Goal: Task Accomplishment & Management: Manage account settings

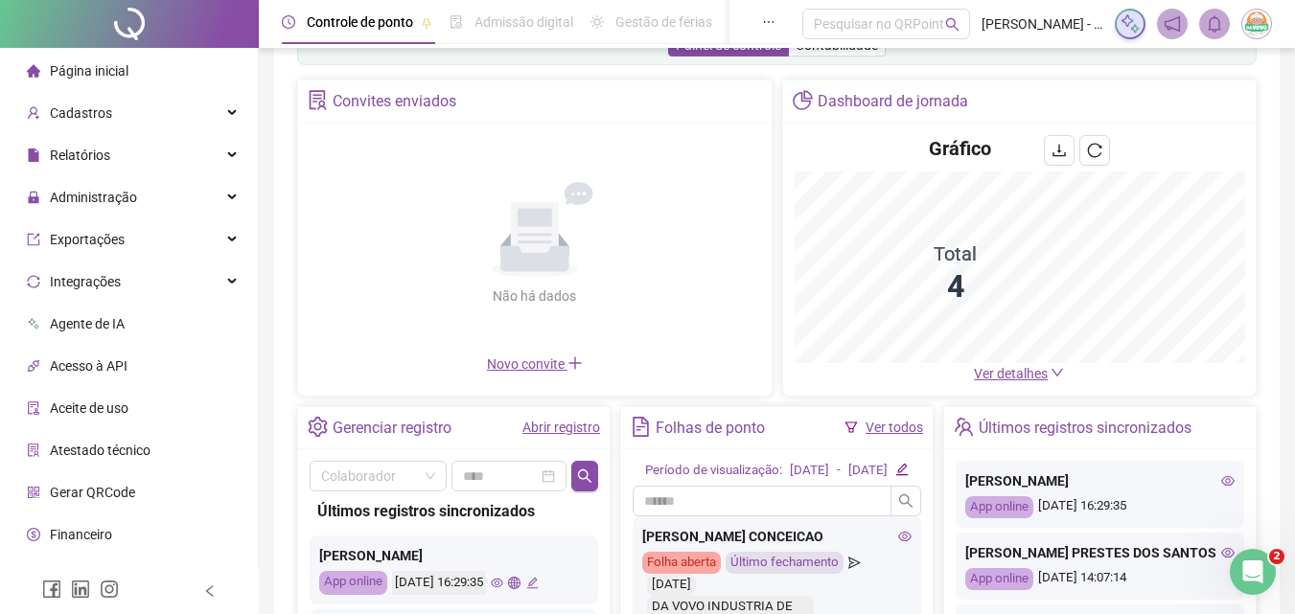
scroll to position [96, 0]
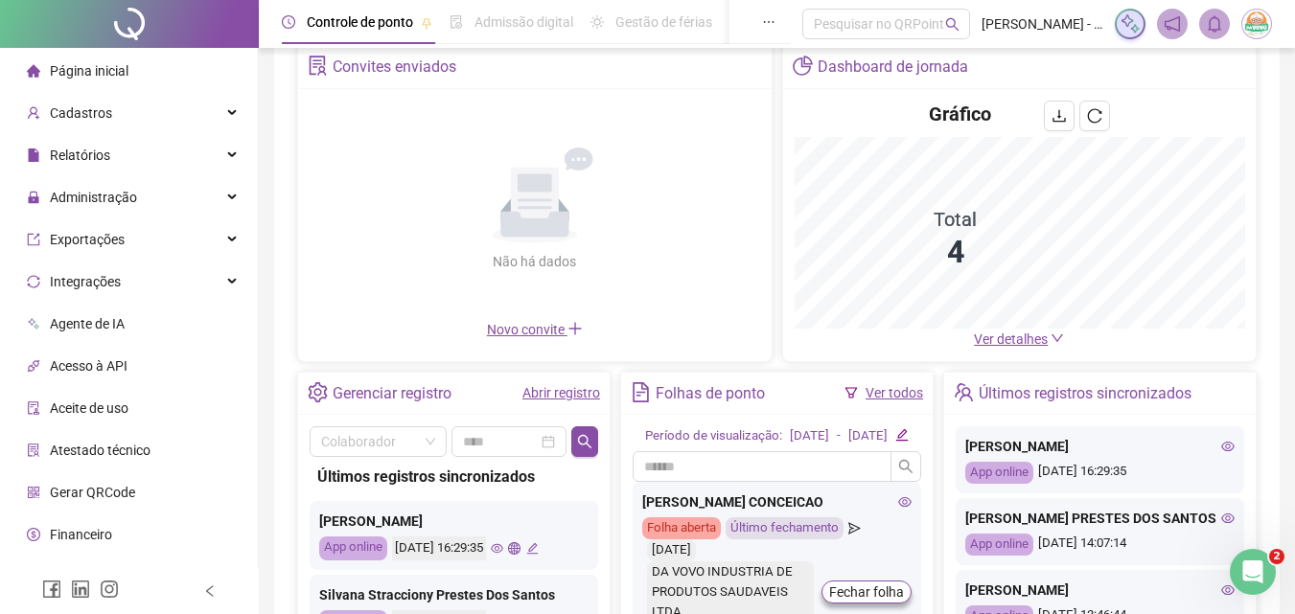
click at [1046, 333] on span "Ver detalhes" at bounding box center [1011, 339] width 74 height 15
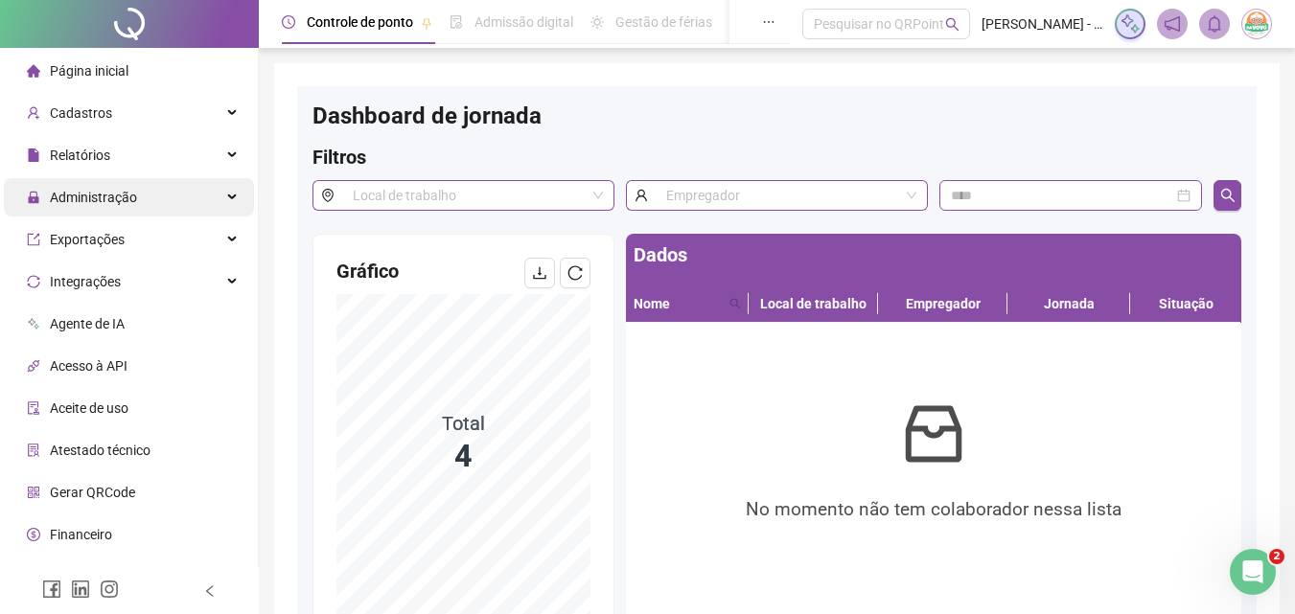
click at [111, 201] on span "Administração" at bounding box center [93, 197] width 87 height 15
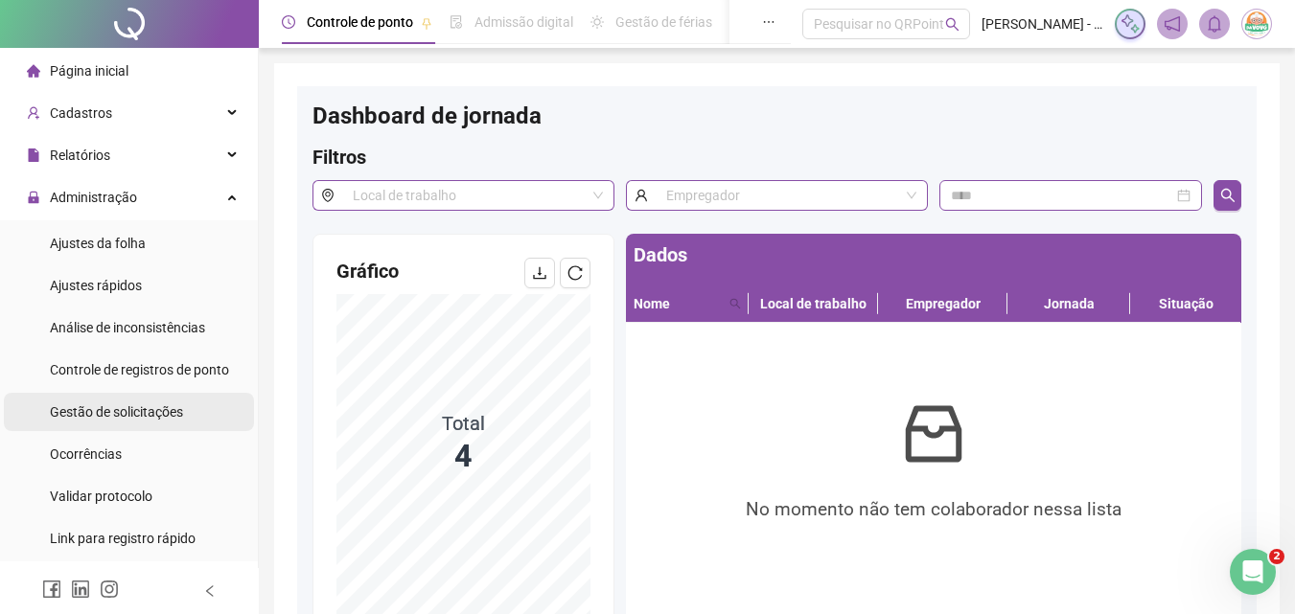
click at [119, 421] on div "Gestão de solicitações" at bounding box center [116, 412] width 133 height 38
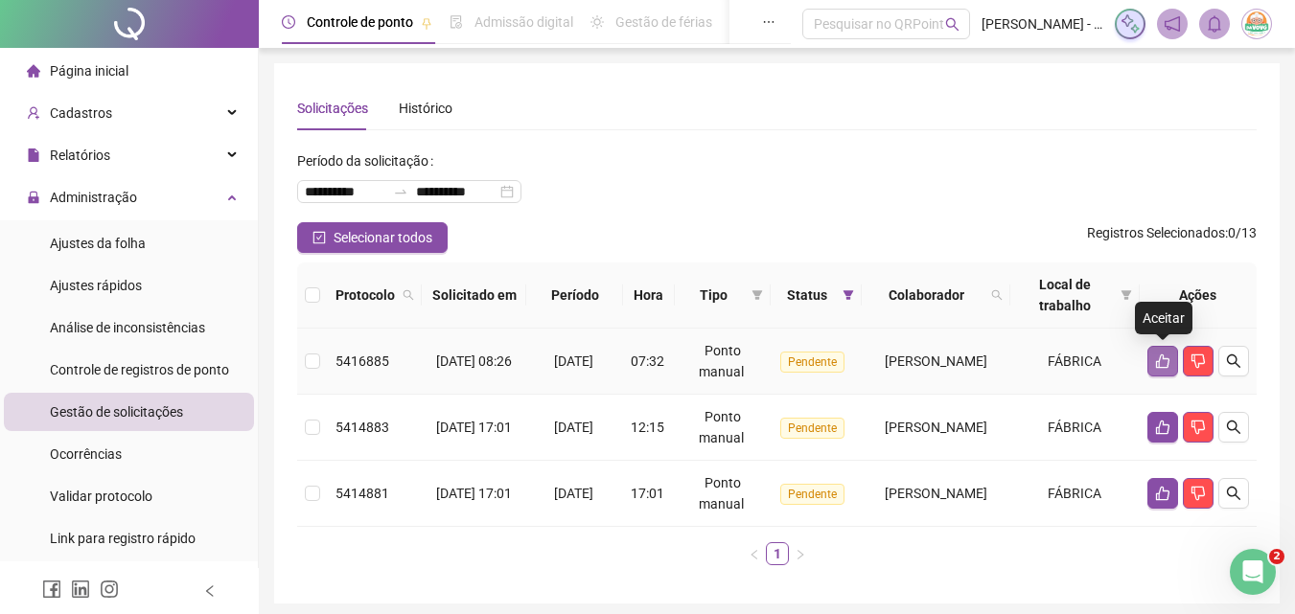
click at [1153, 358] on button "button" at bounding box center [1162, 361] width 31 height 31
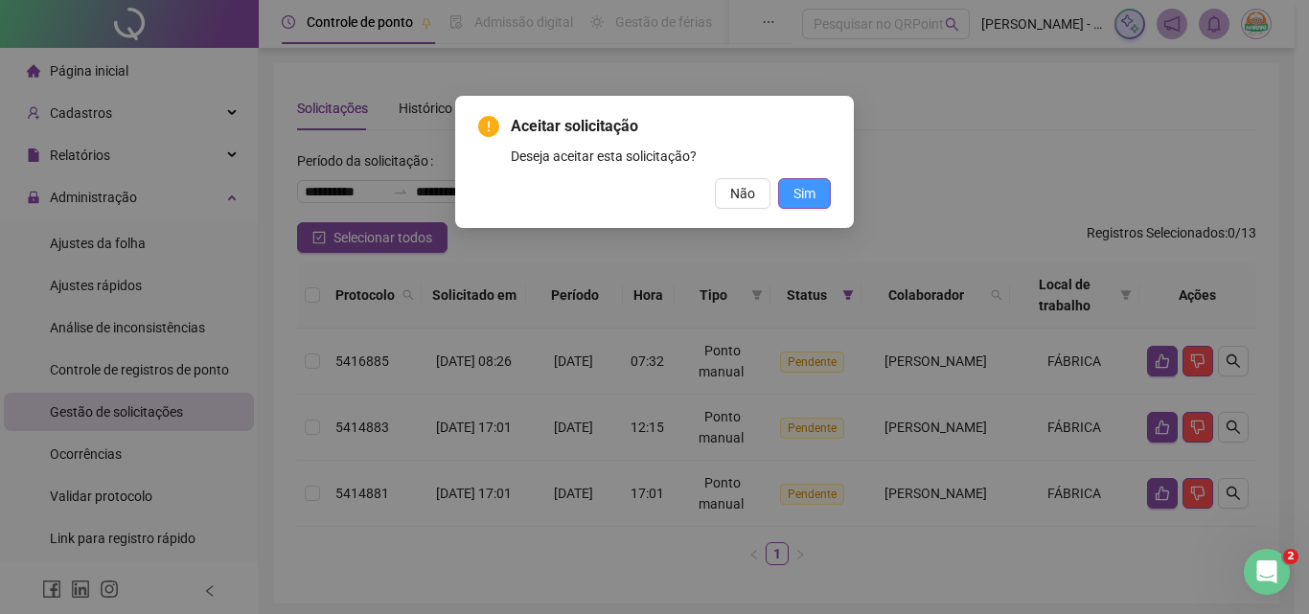
click at [796, 190] on span "Sim" at bounding box center [805, 193] width 22 height 21
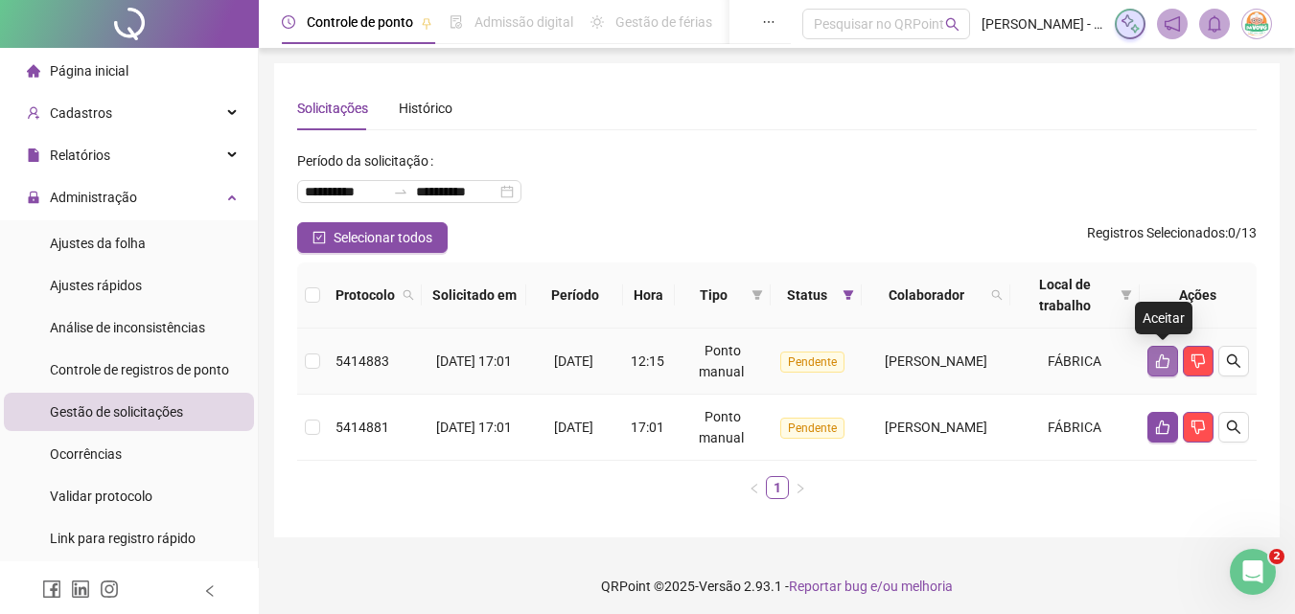
click at [1152, 358] on button "button" at bounding box center [1162, 361] width 31 height 31
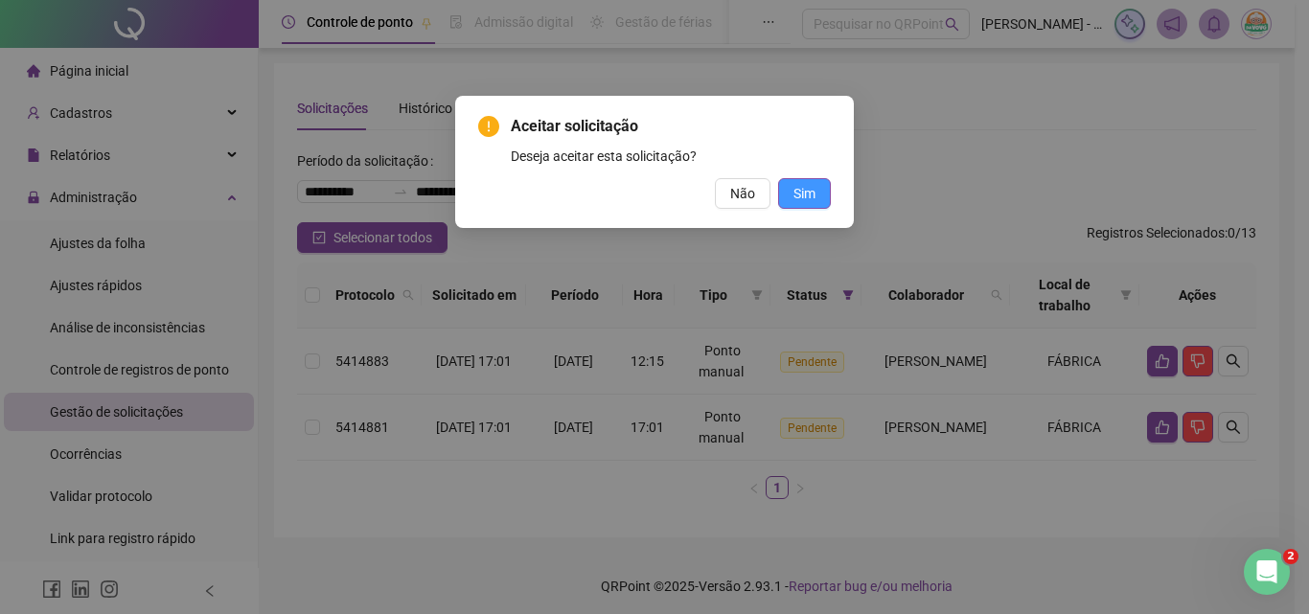
click at [818, 203] on button "Sim" at bounding box center [804, 193] width 53 height 31
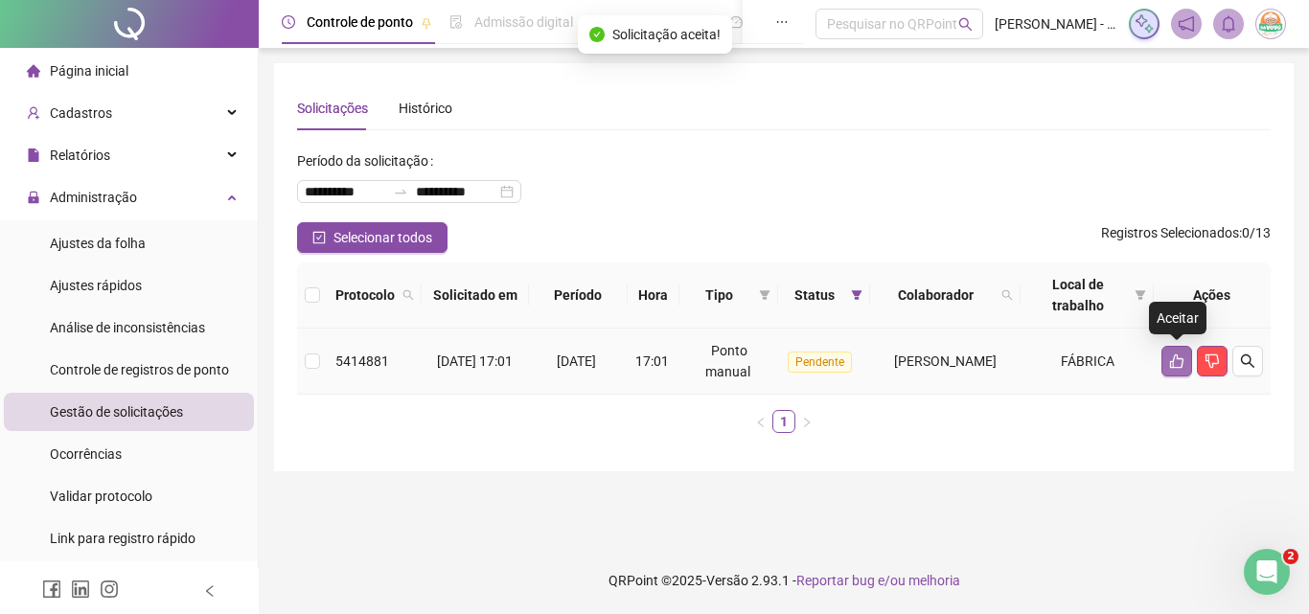
click at [1182, 356] on icon "like" at bounding box center [1176, 361] width 15 height 15
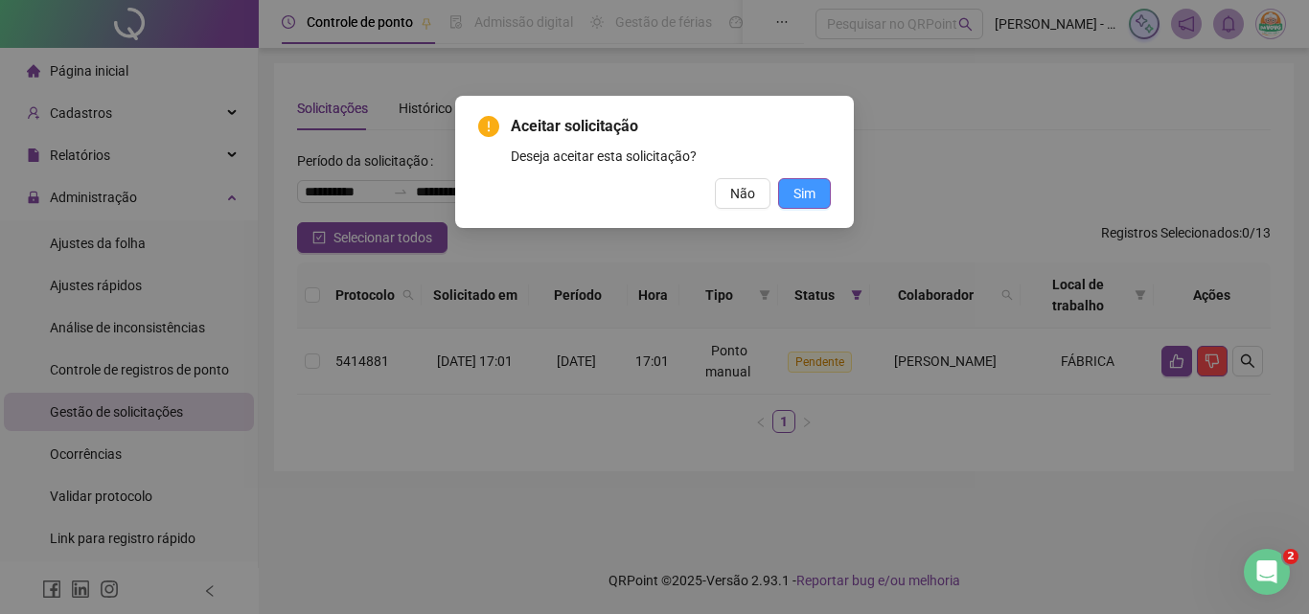
click at [797, 183] on span "Sim" at bounding box center [805, 193] width 22 height 21
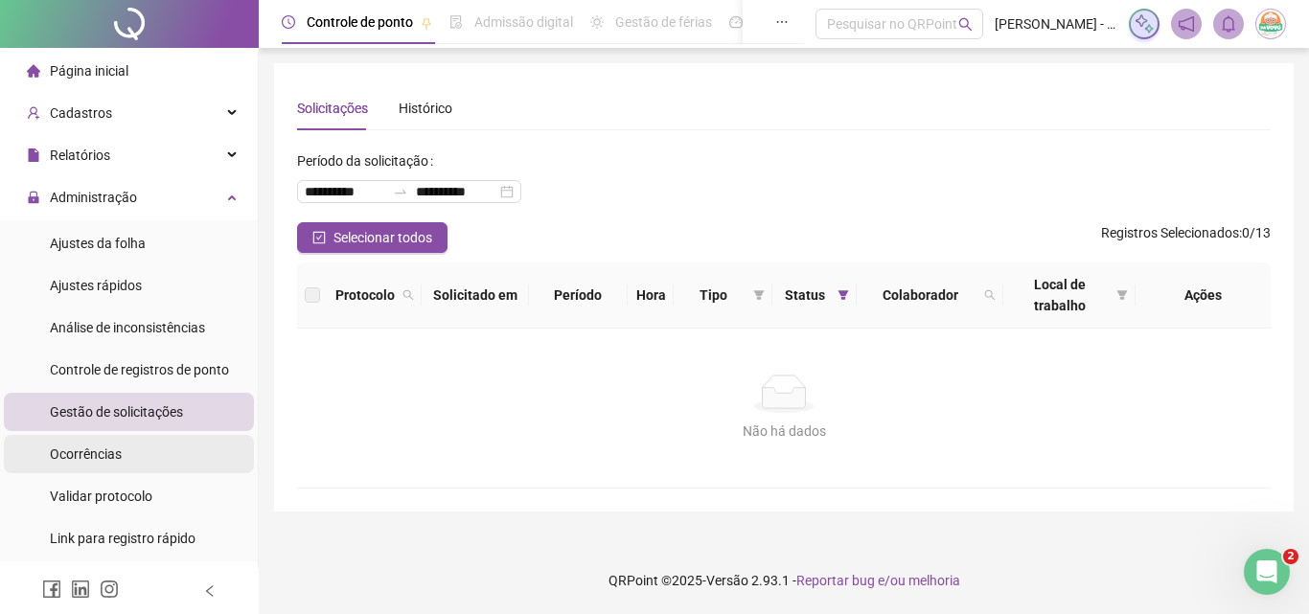
click at [159, 447] on li "Ocorrências" at bounding box center [129, 454] width 250 height 38
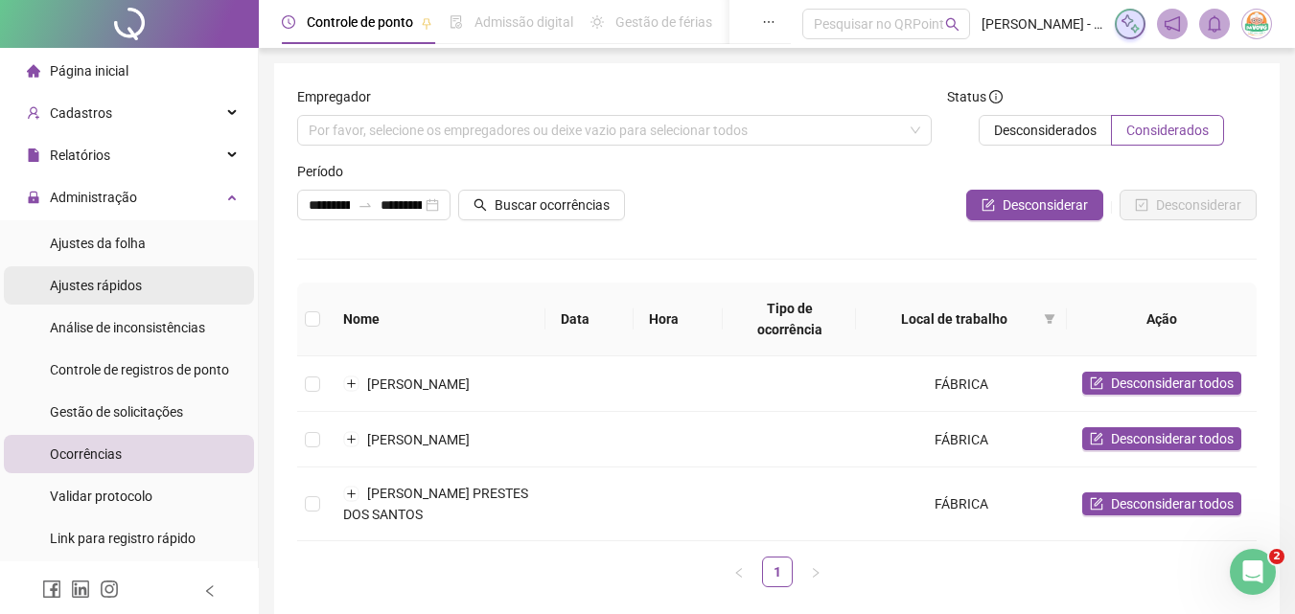
click at [137, 279] on span "Ajustes rápidos" at bounding box center [96, 285] width 92 height 15
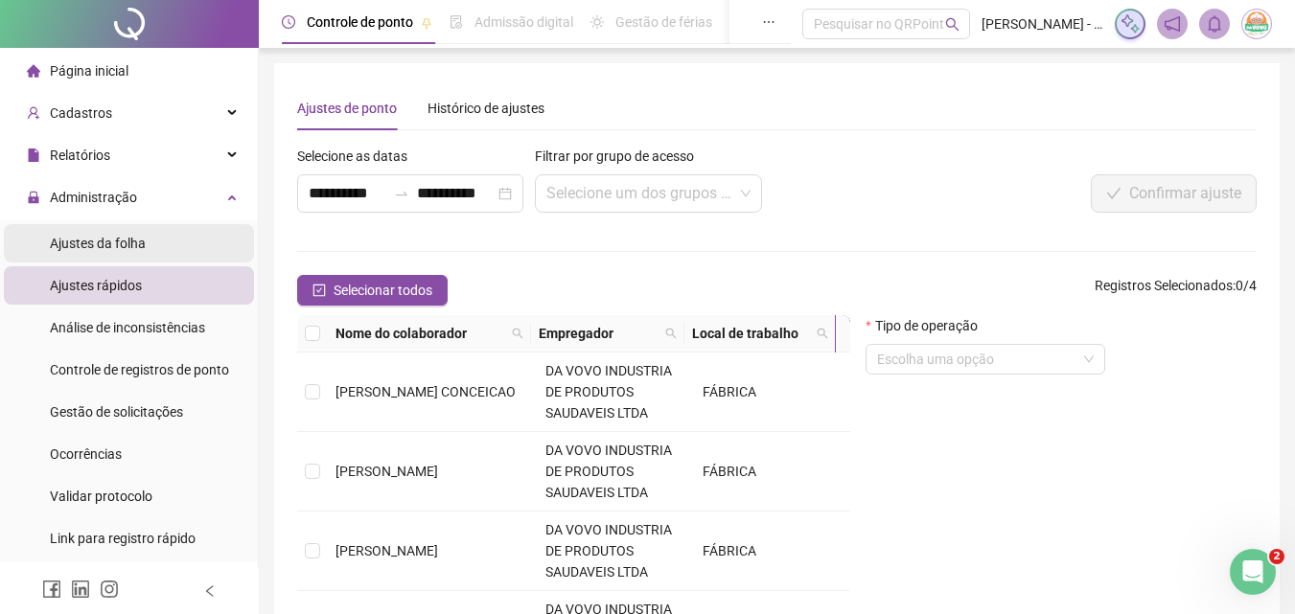
click at [134, 255] on div "Ajustes da folha" at bounding box center [98, 243] width 96 height 38
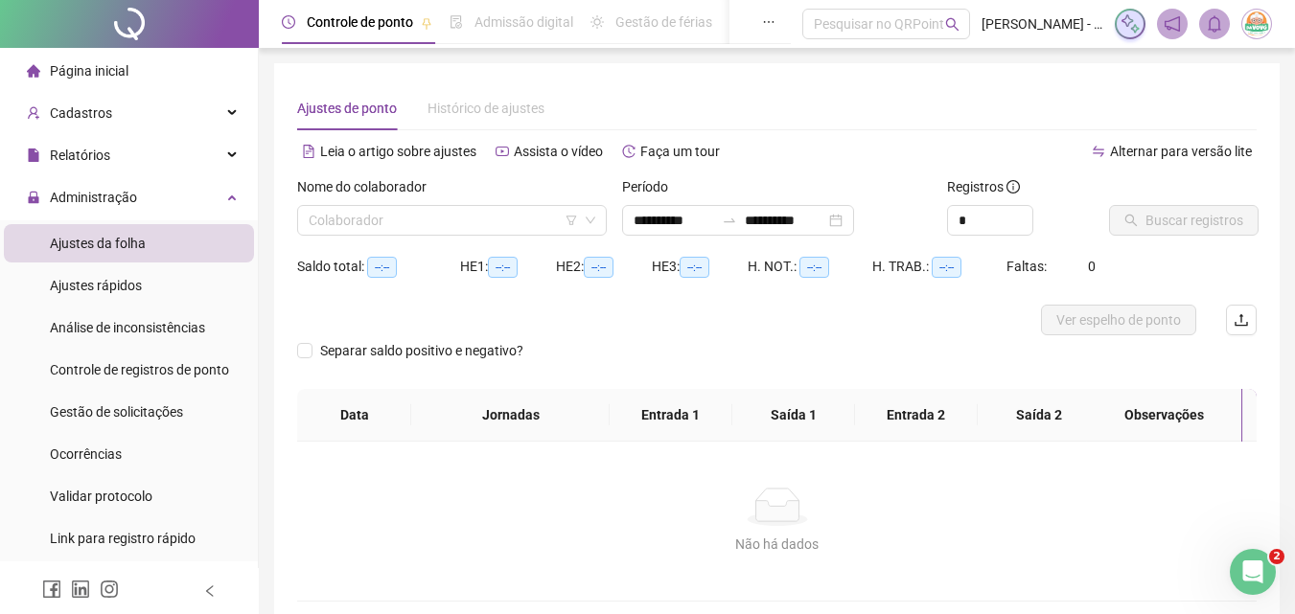
type input "**********"
click at [588, 227] on span at bounding box center [452, 220] width 287 height 29
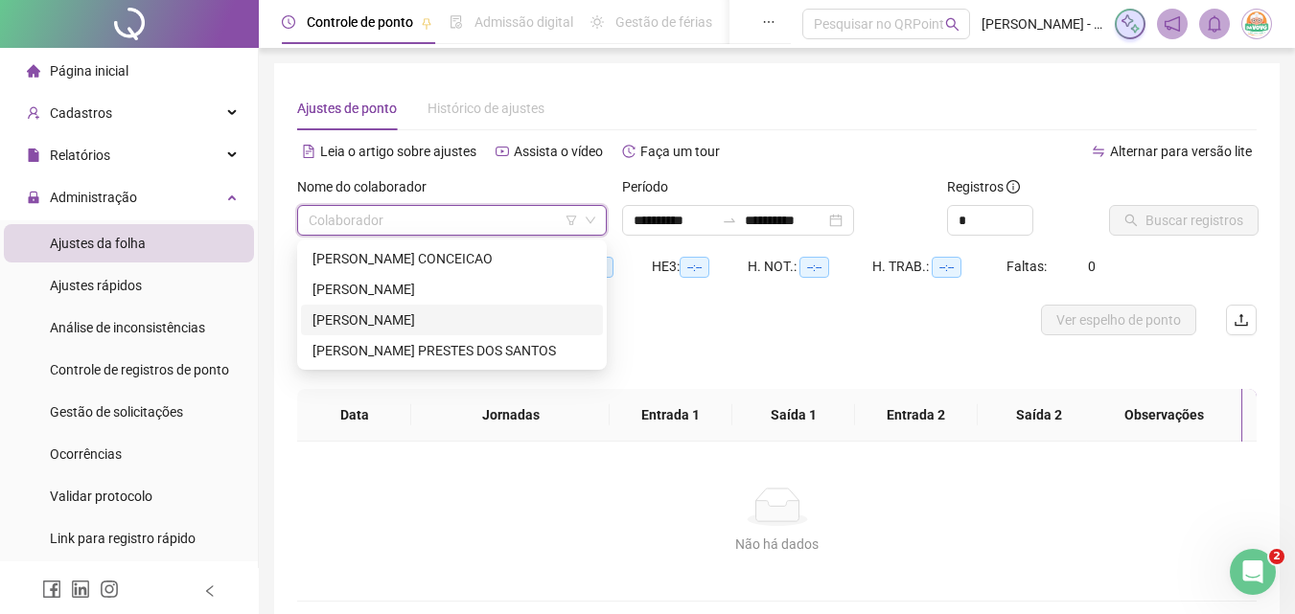
click at [512, 320] on div "[PERSON_NAME]" at bounding box center [451, 320] width 279 height 21
click at [512, 320] on div at bounding box center [657, 320] width 720 height 31
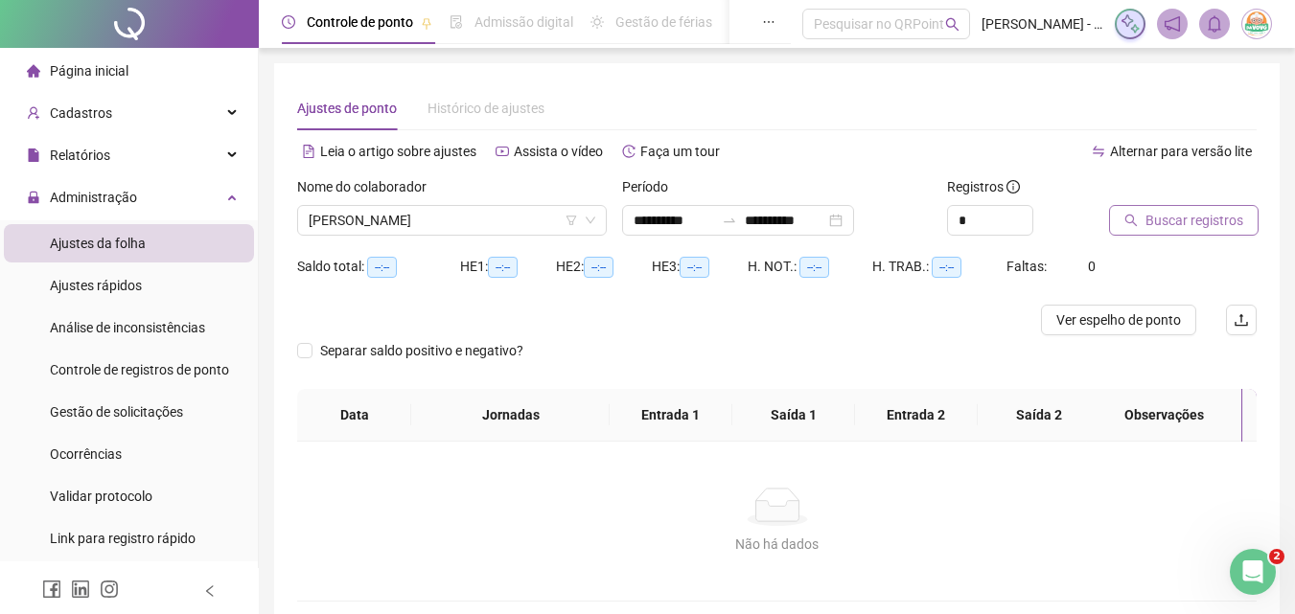
click at [1153, 229] on span "Buscar registros" at bounding box center [1194, 220] width 98 height 21
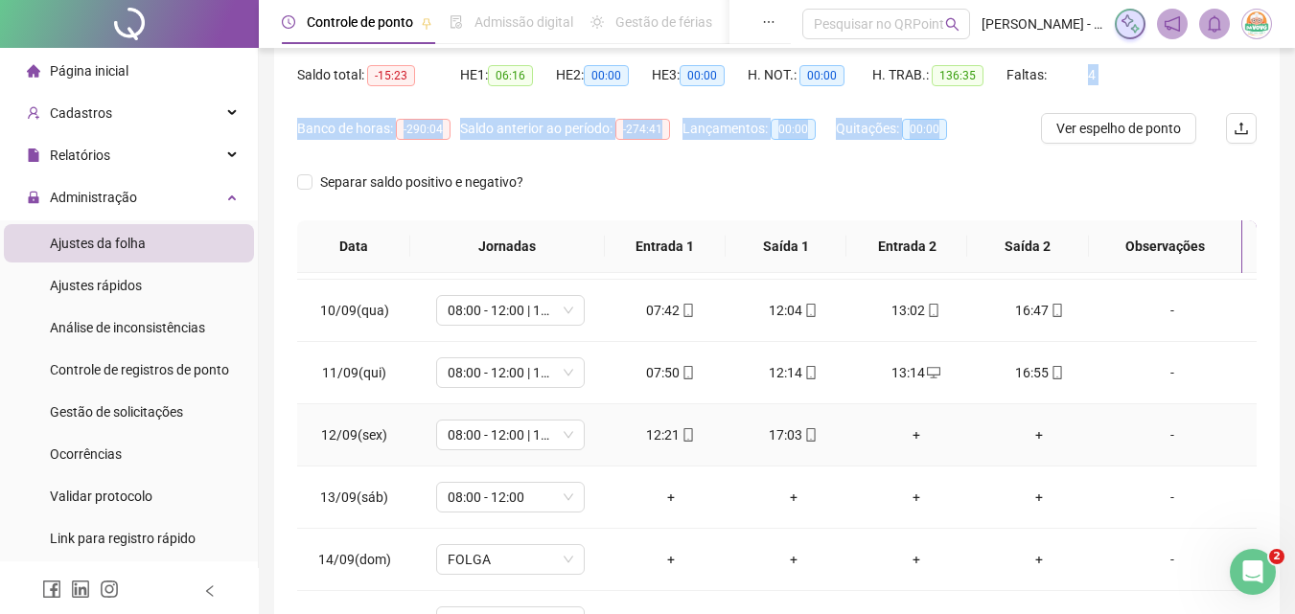
scroll to position [1148, 0]
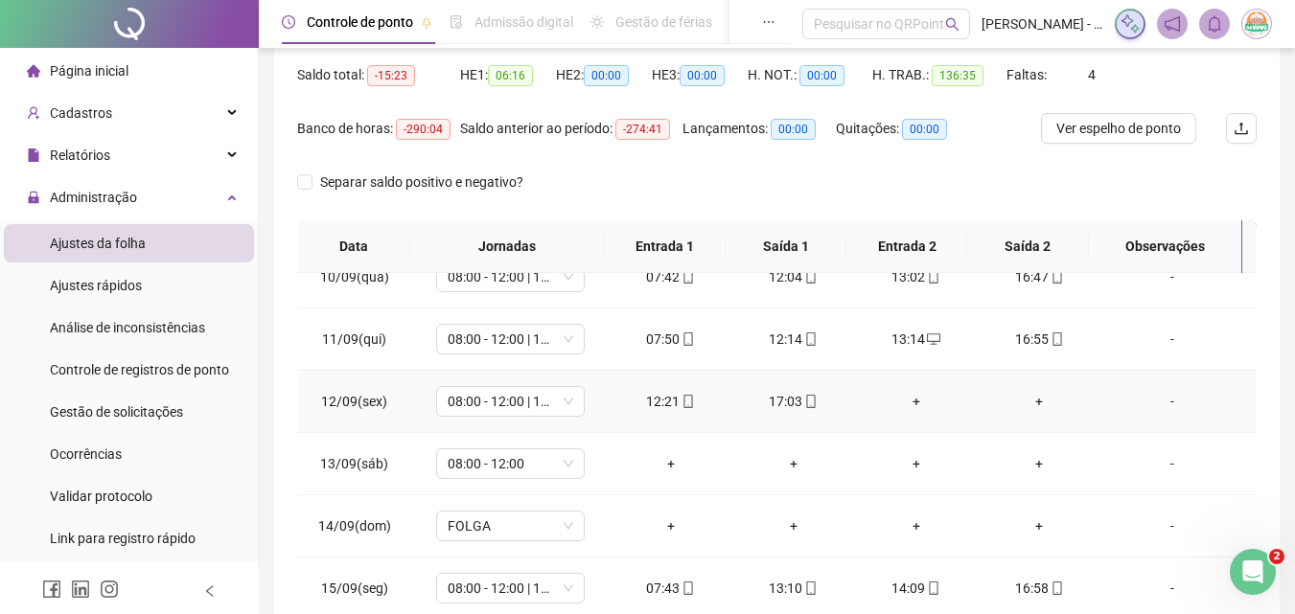
click at [903, 403] on div "+" at bounding box center [916, 401] width 92 height 21
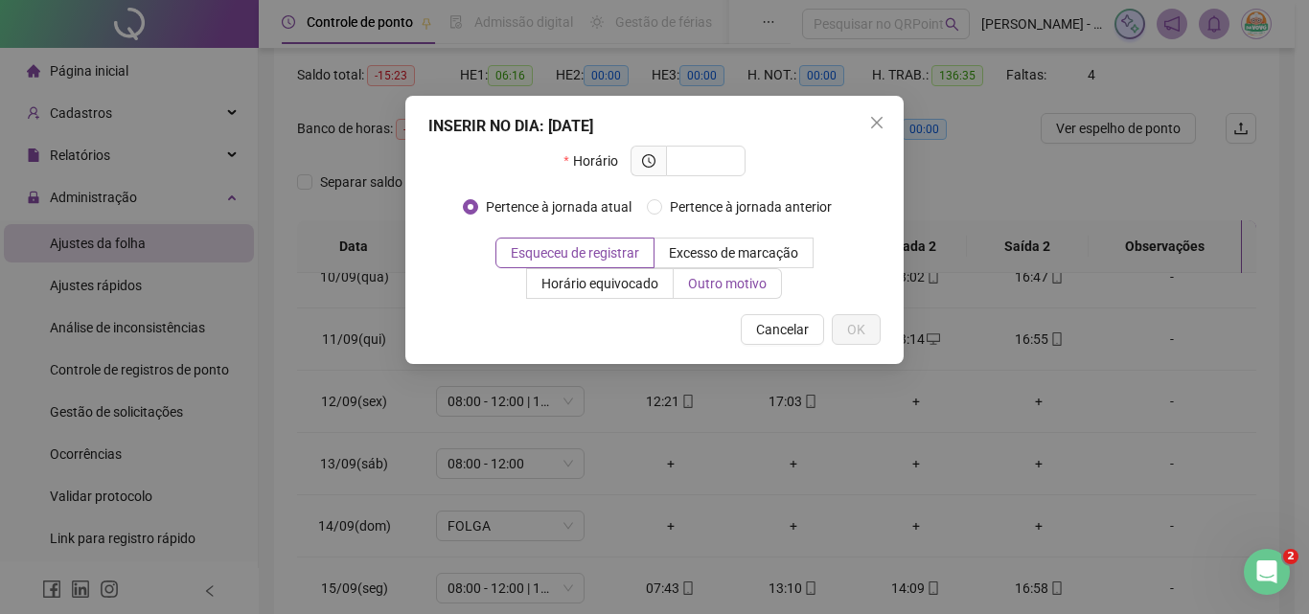
click at [773, 292] on label "Outro motivo" at bounding box center [728, 283] width 108 height 31
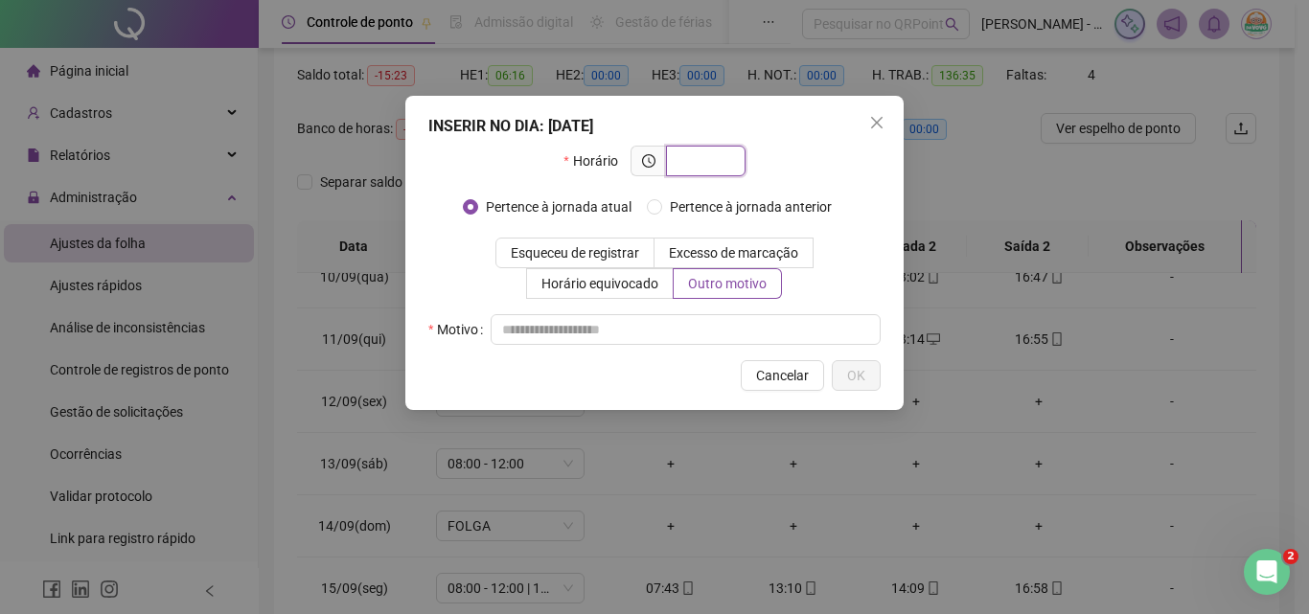
click at [701, 169] on input "text" at bounding box center [704, 160] width 53 height 21
type input "*****"
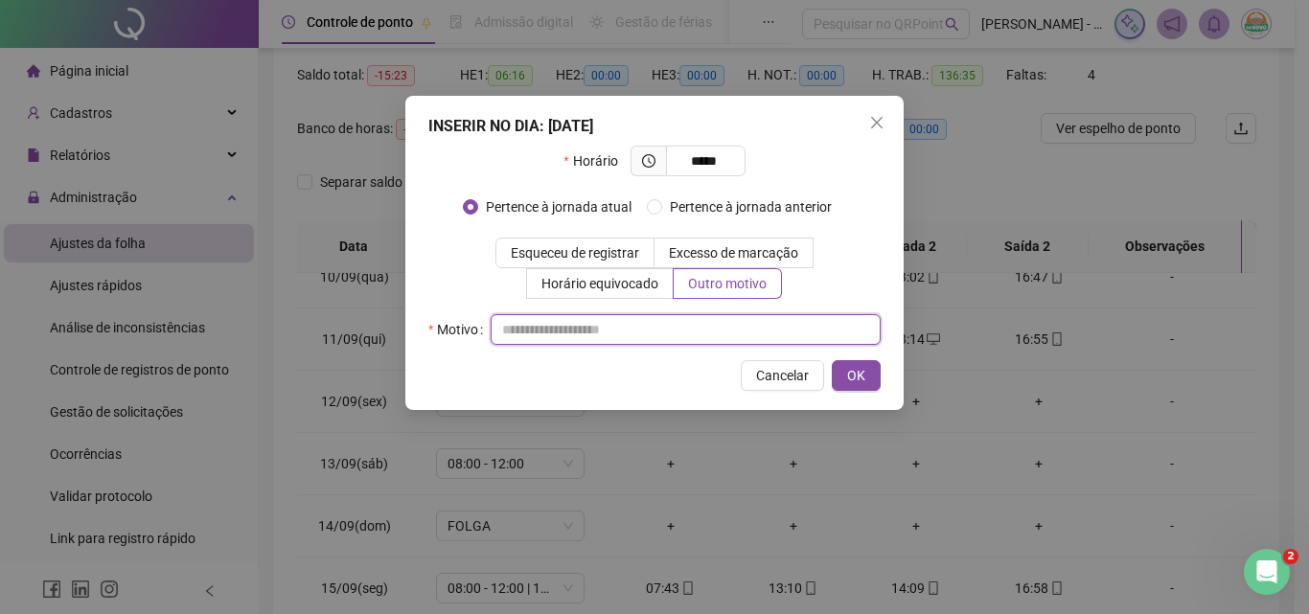
click at [823, 336] on input "text" at bounding box center [686, 329] width 390 height 31
type input "**********"
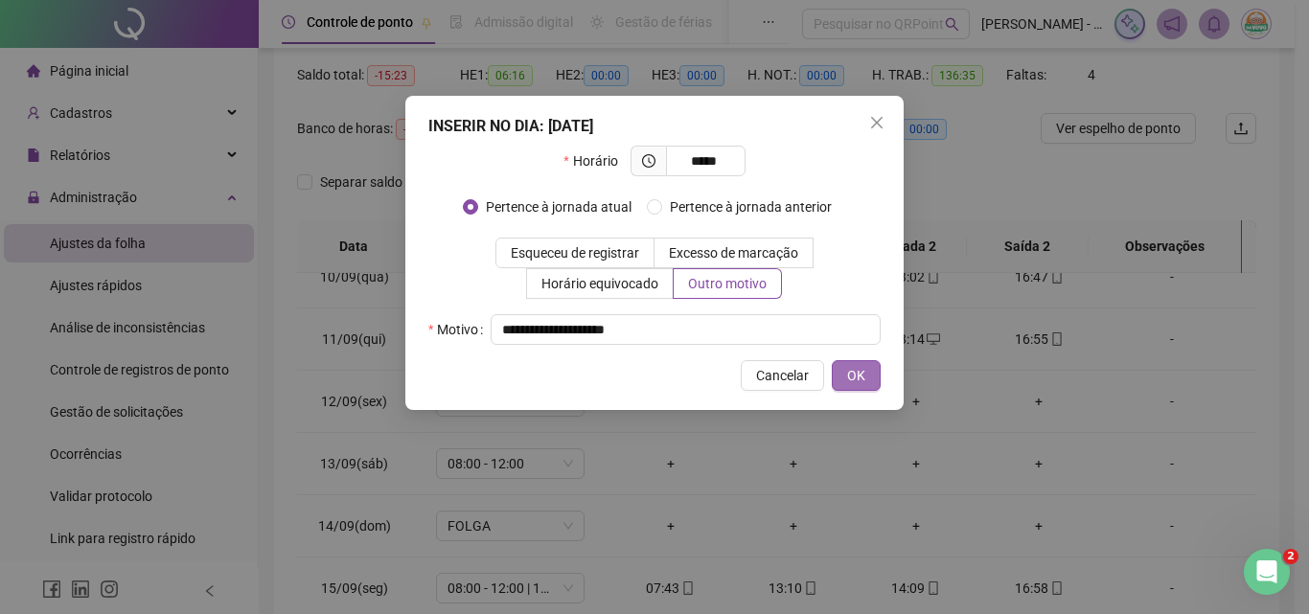
click at [864, 368] on span "OK" at bounding box center [856, 375] width 18 height 21
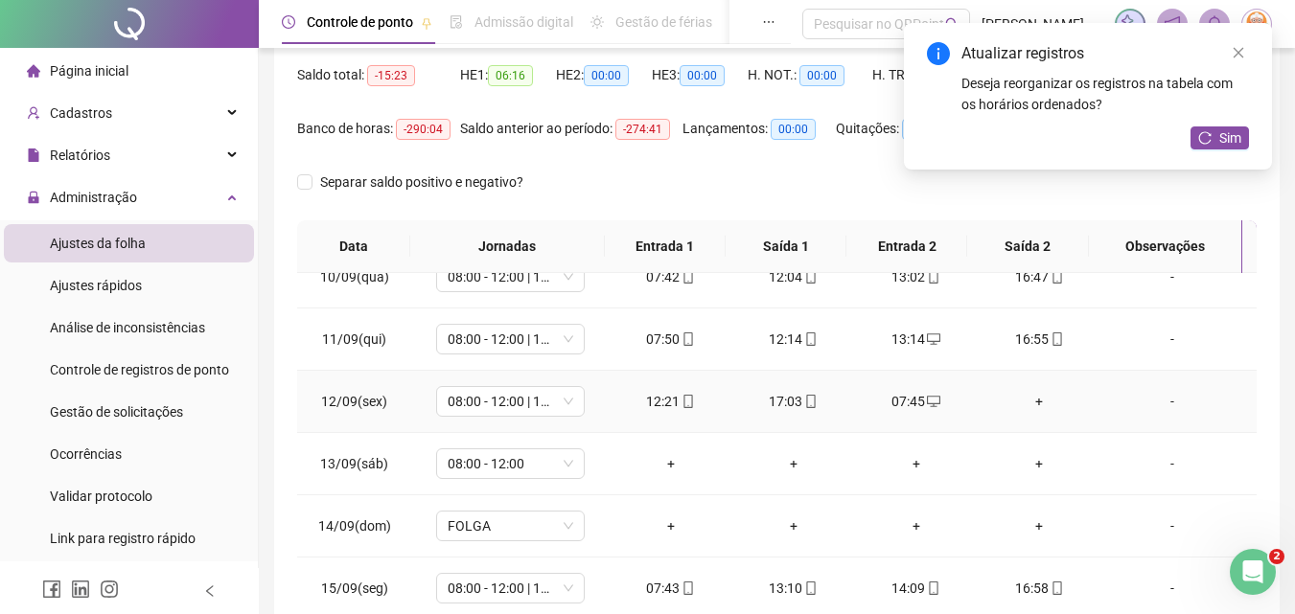
click at [1028, 405] on div "+" at bounding box center [1039, 401] width 92 height 21
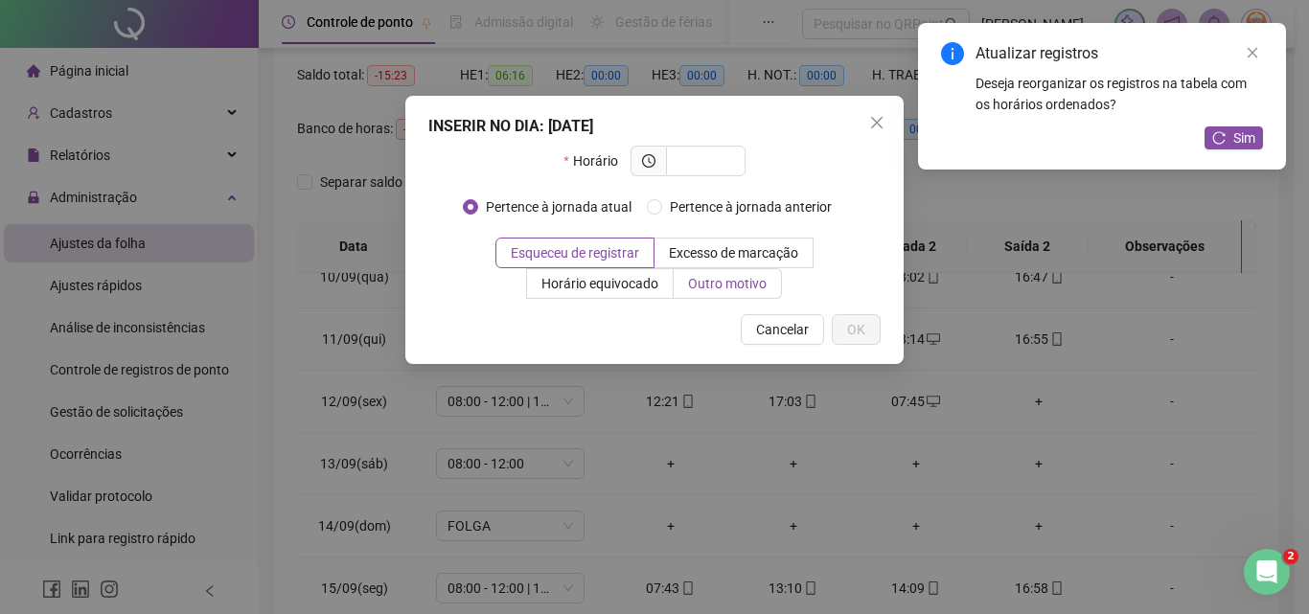
click at [724, 291] on span "Outro motivo" at bounding box center [727, 283] width 79 height 15
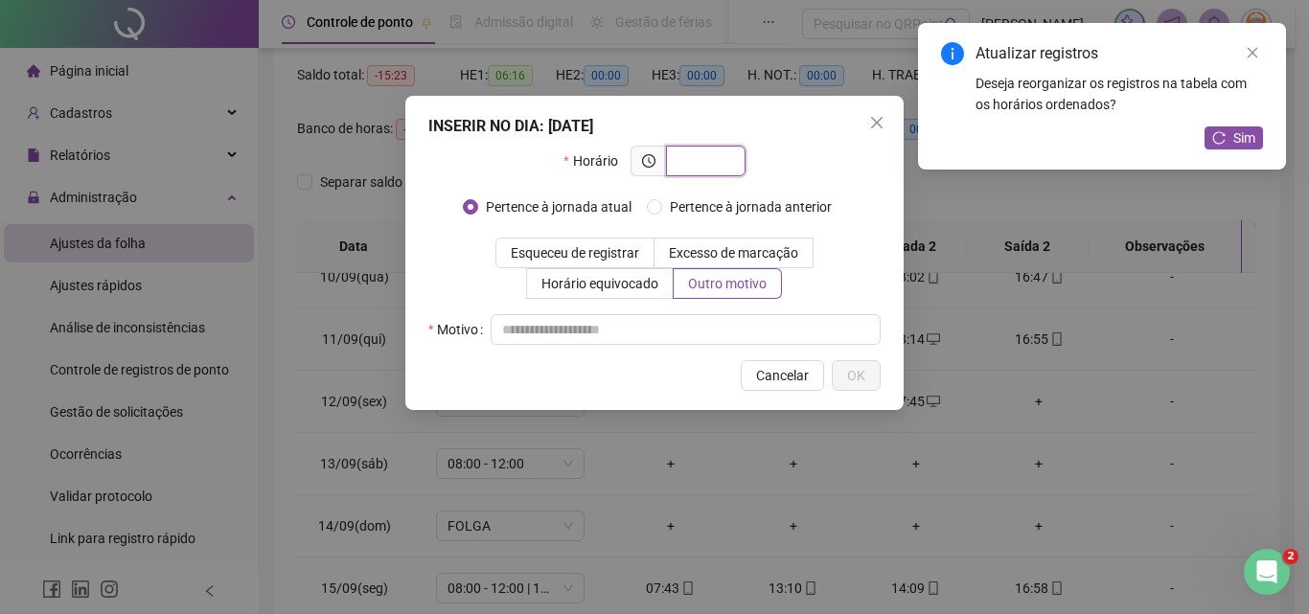
click at [714, 161] on input "text" at bounding box center [704, 160] width 53 height 21
type input "*****"
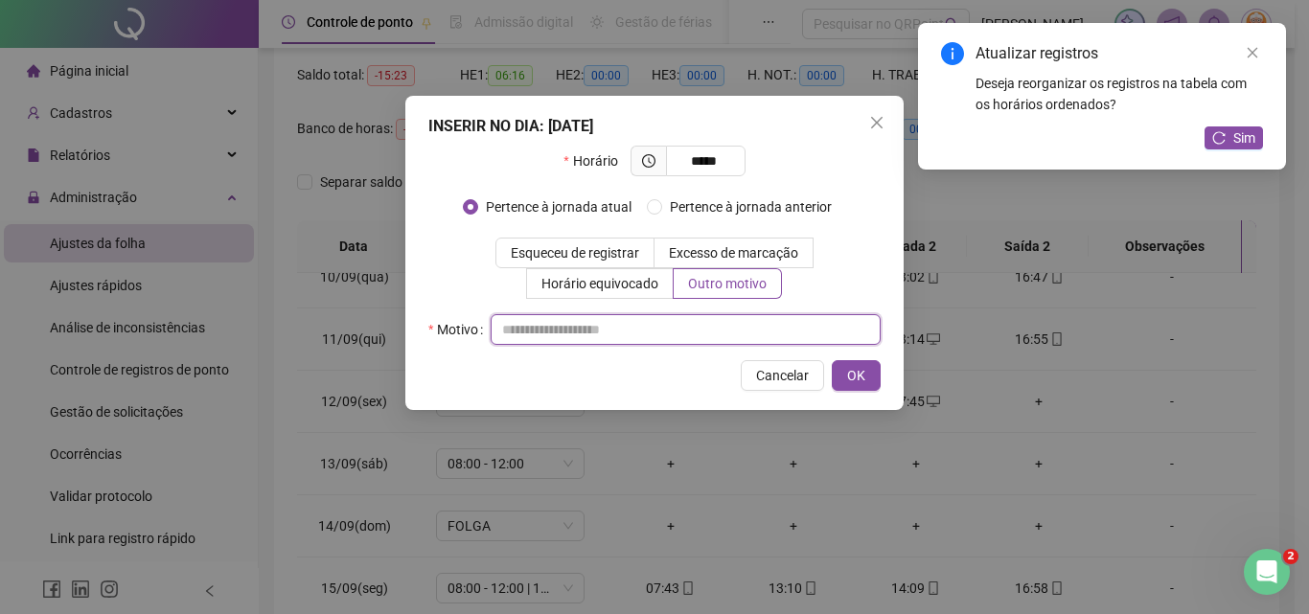
click at [690, 322] on input "text" at bounding box center [686, 329] width 390 height 31
type input "**"
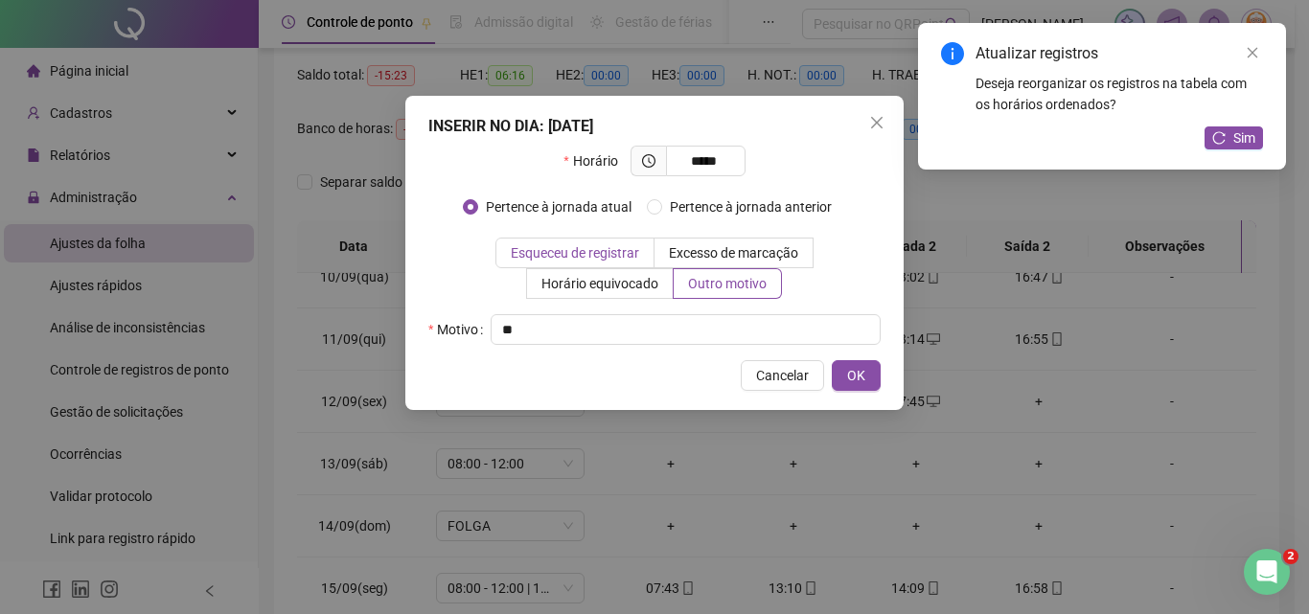
click at [633, 258] on span "Esqueceu de registrar" at bounding box center [575, 252] width 128 height 15
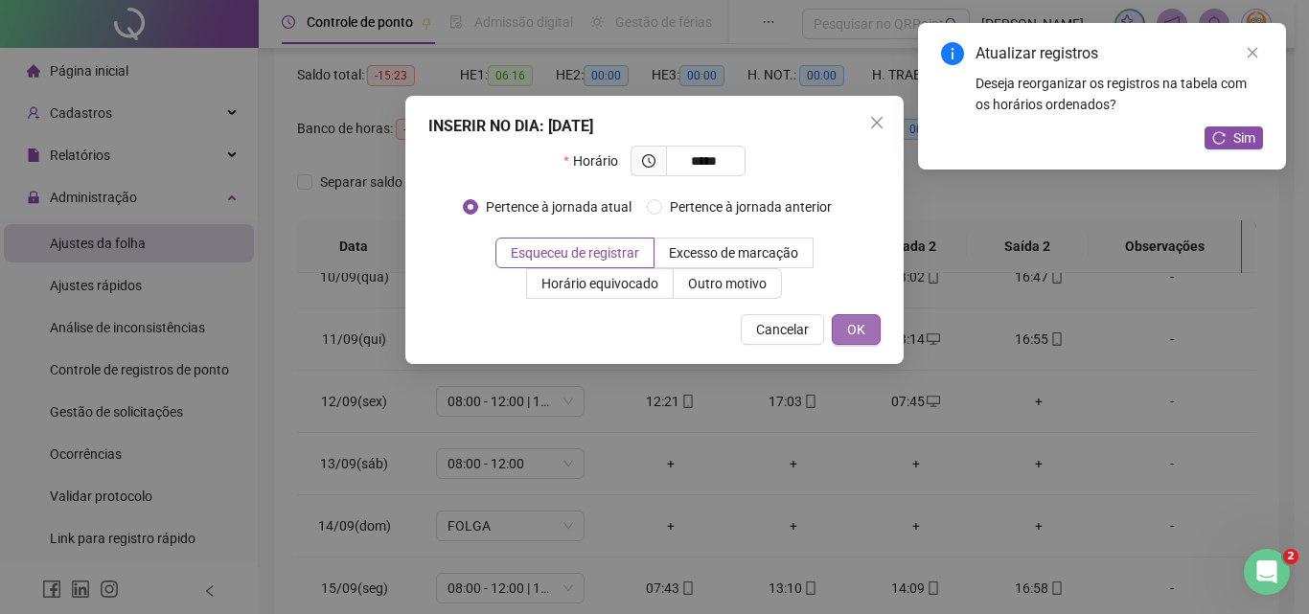
click at [874, 328] on button "OK" at bounding box center [856, 329] width 49 height 31
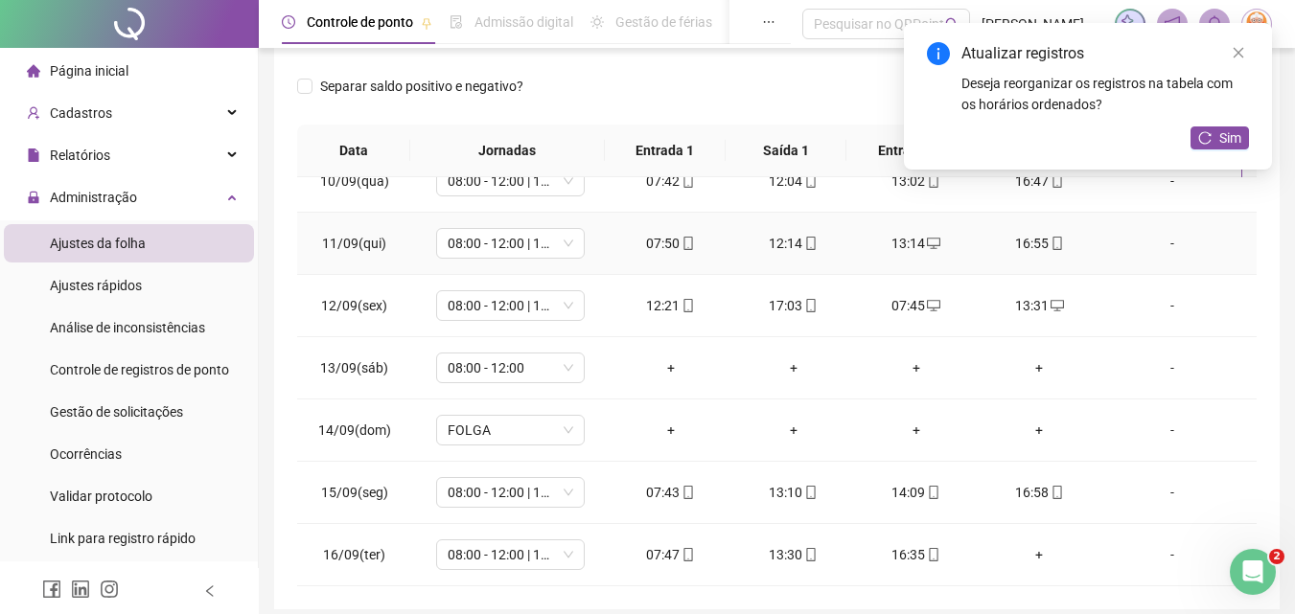
scroll to position [365, 0]
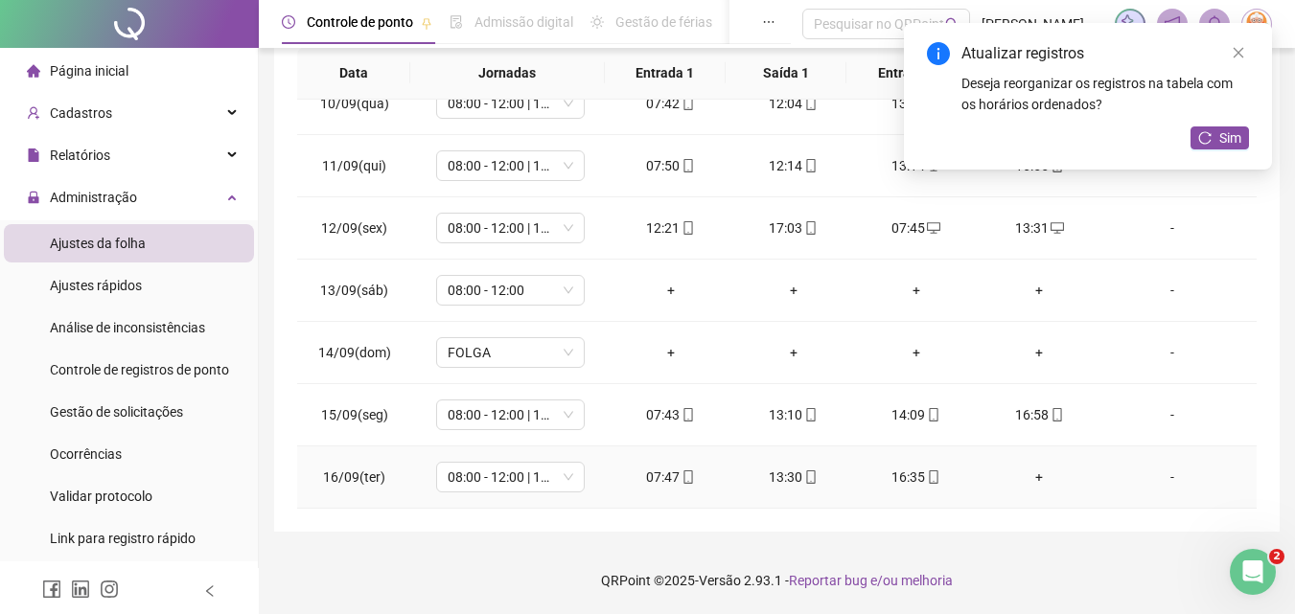
click at [1025, 476] on div "+" at bounding box center [1039, 477] width 92 height 21
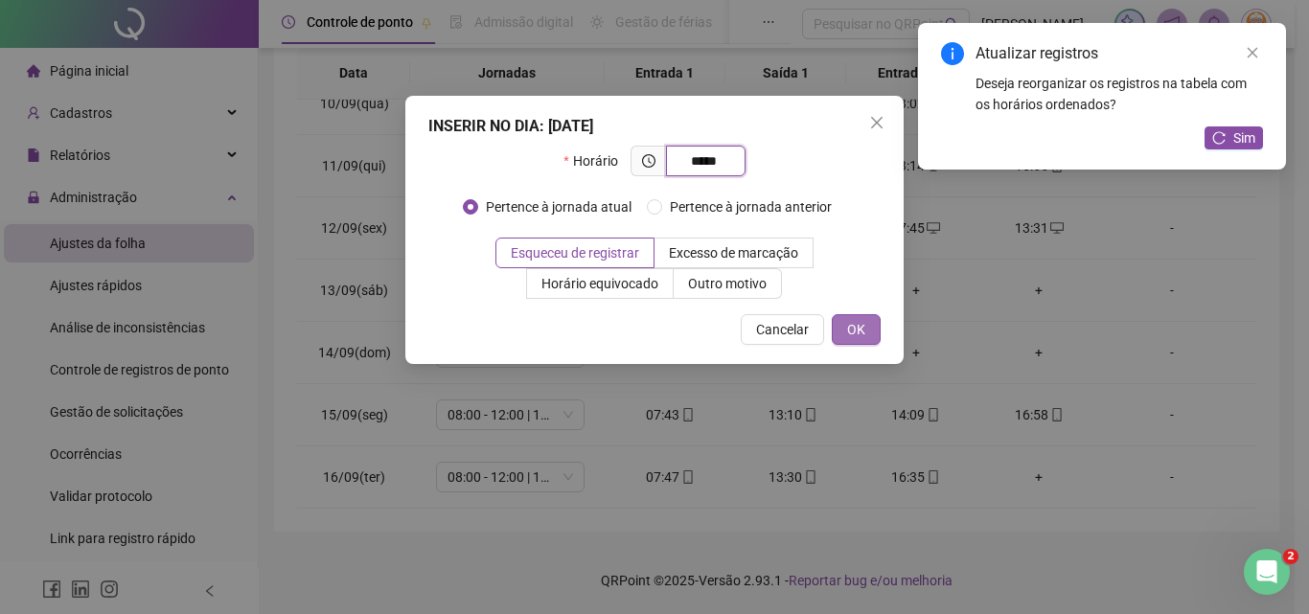
type input "*****"
click at [851, 324] on span "OK" at bounding box center [856, 329] width 18 height 21
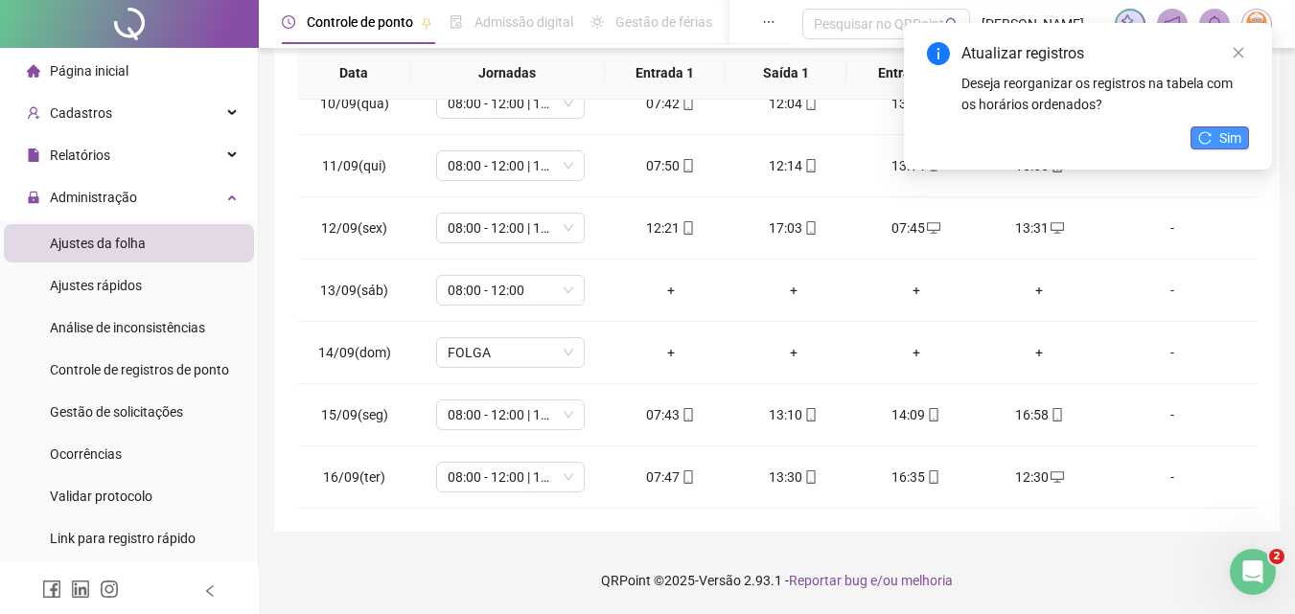
click at [1207, 143] on icon "reload" at bounding box center [1204, 137] width 13 height 13
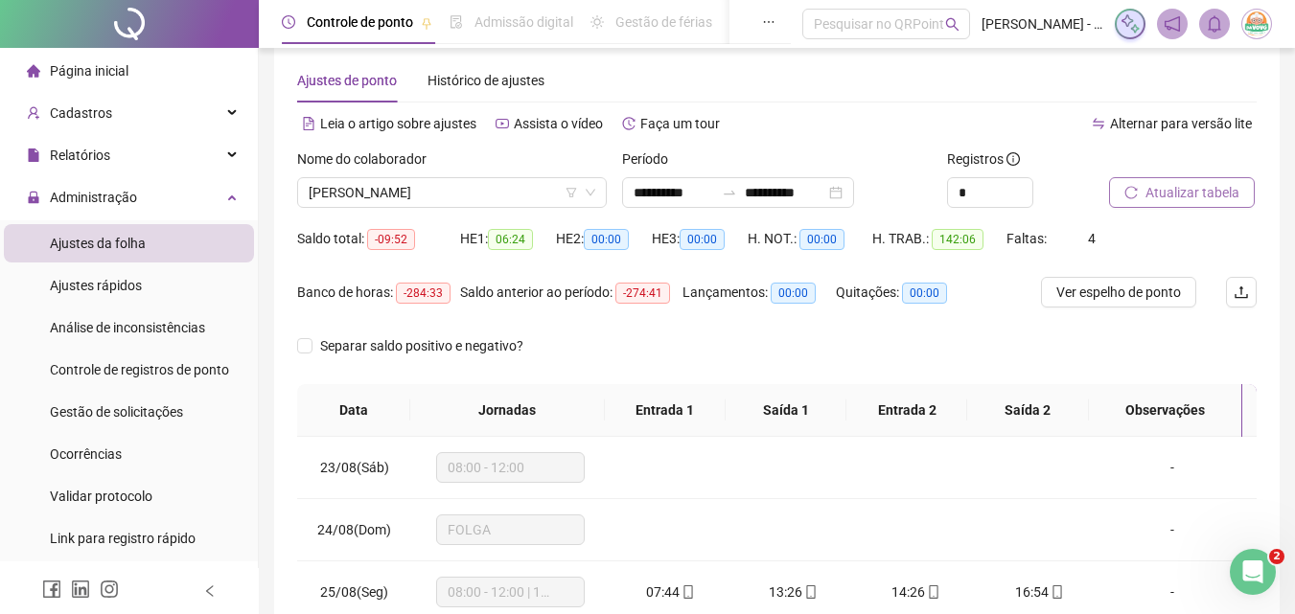
scroll to position [0, 0]
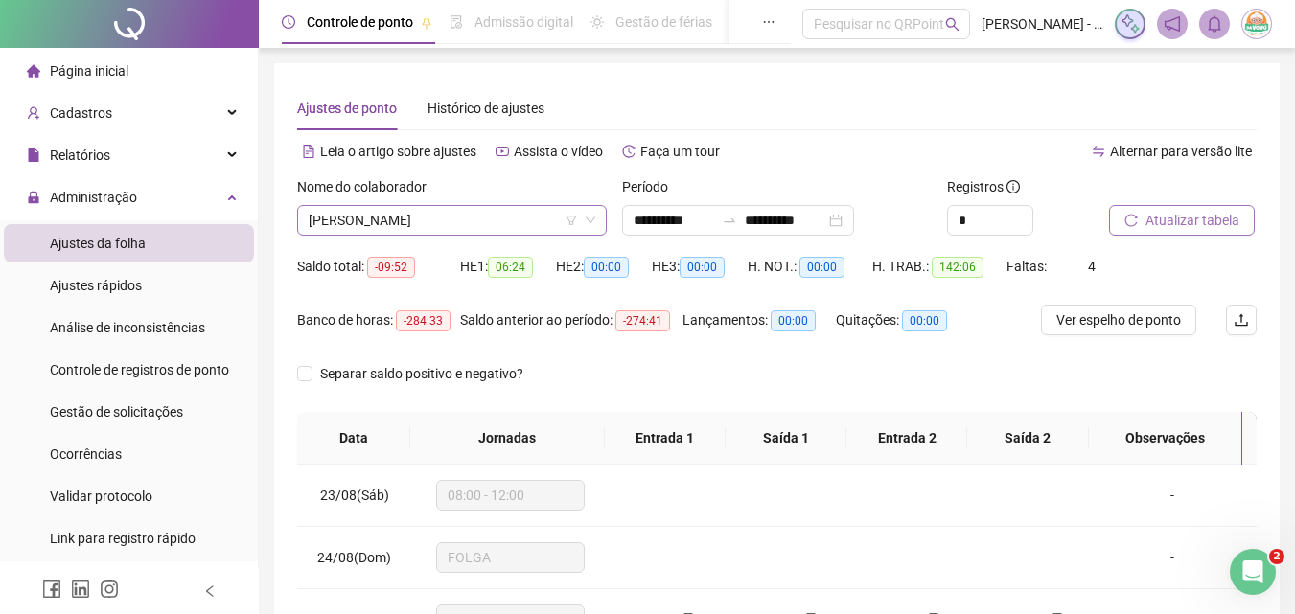
click at [586, 219] on icon "down" at bounding box center [591, 221] width 12 height 12
click at [564, 219] on span "[PERSON_NAME]" at bounding box center [452, 220] width 287 height 29
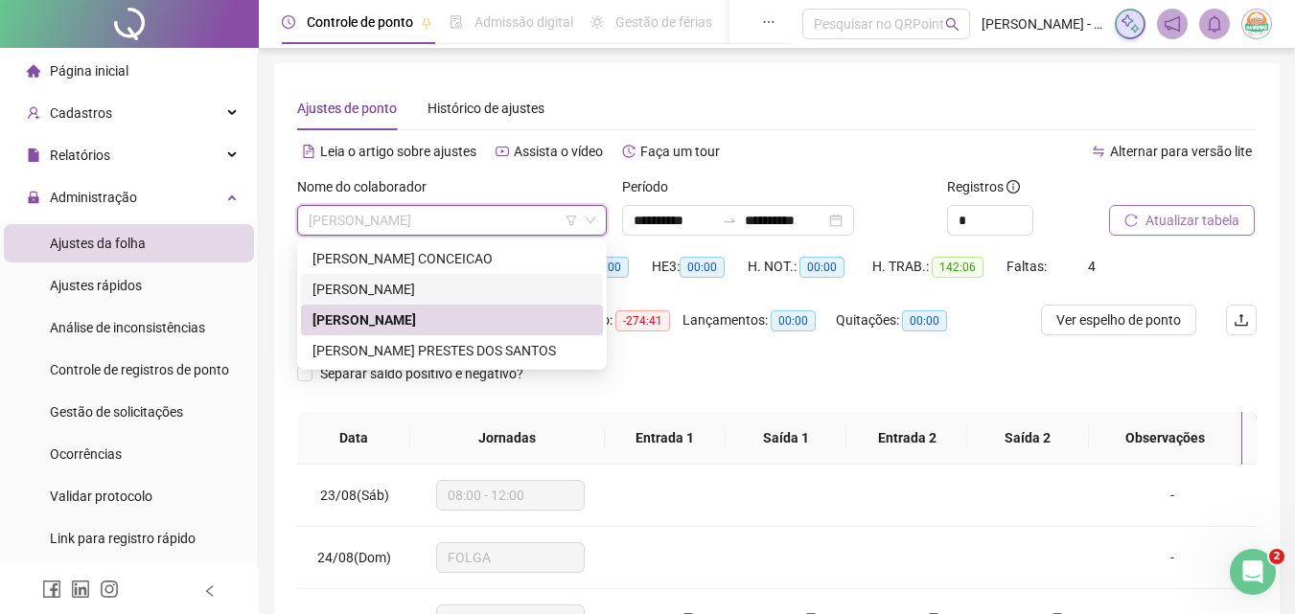
click at [517, 281] on div "[PERSON_NAME]" at bounding box center [451, 289] width 279 height 21
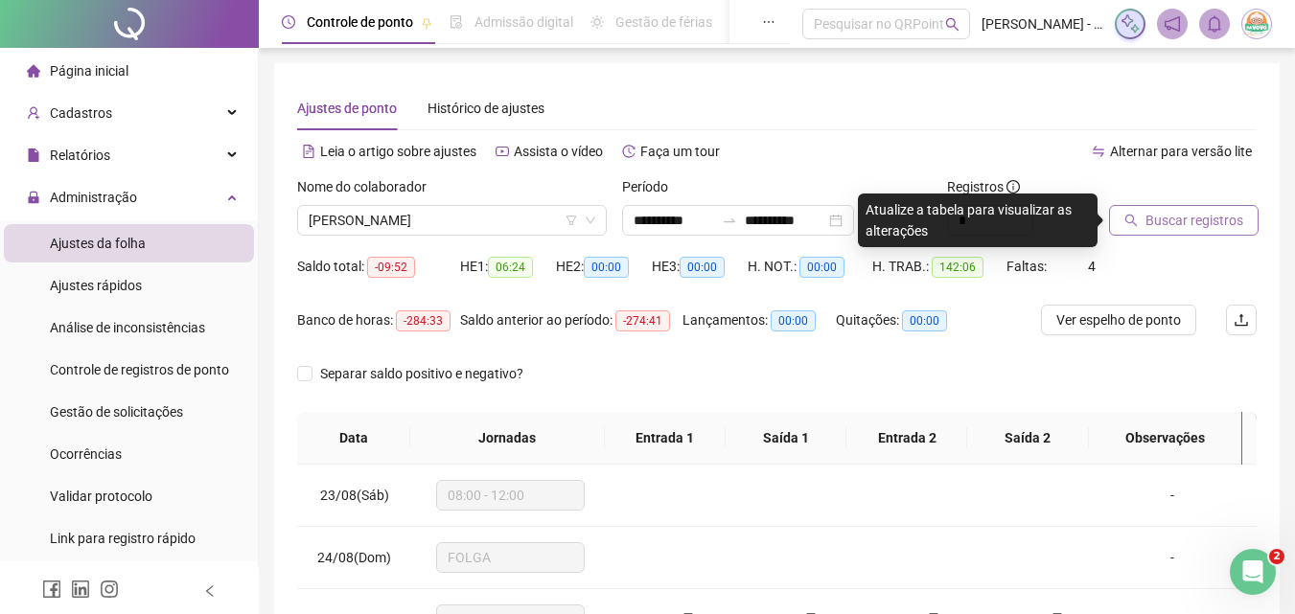
click at [1138, 226] on icon "search" at bounding box center [1130, 220] width 13 height 13
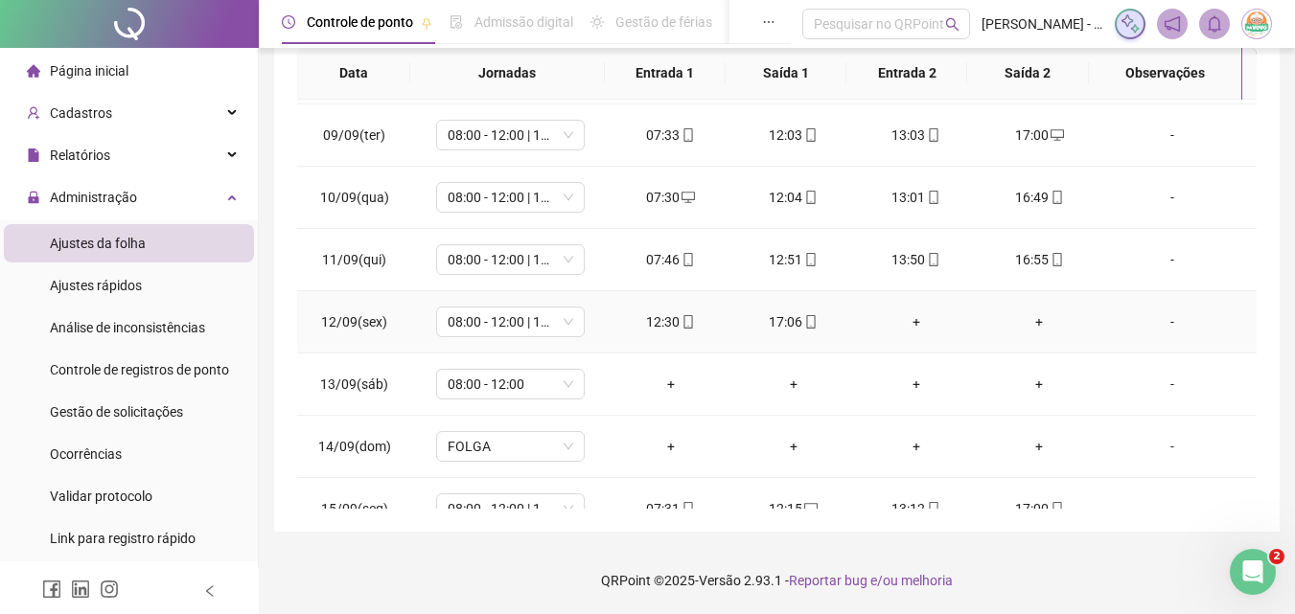
scroll to position [1148, 0]
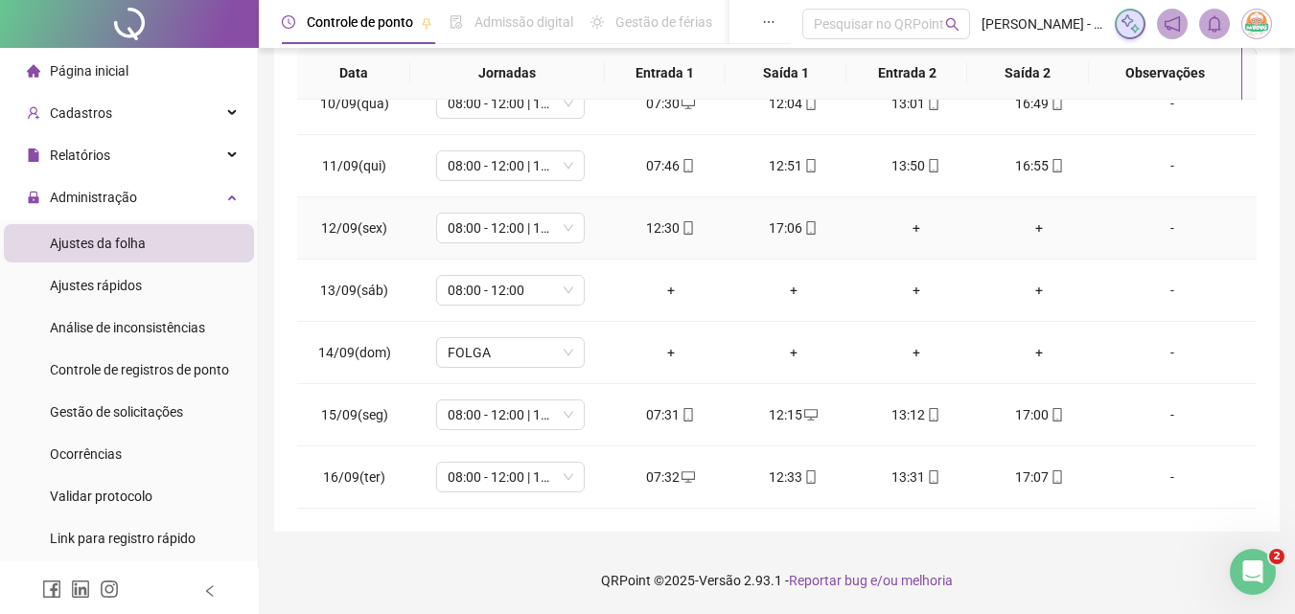
click at [913, 232] on div "+" at bounding box center [916, 228] width 92 height 21
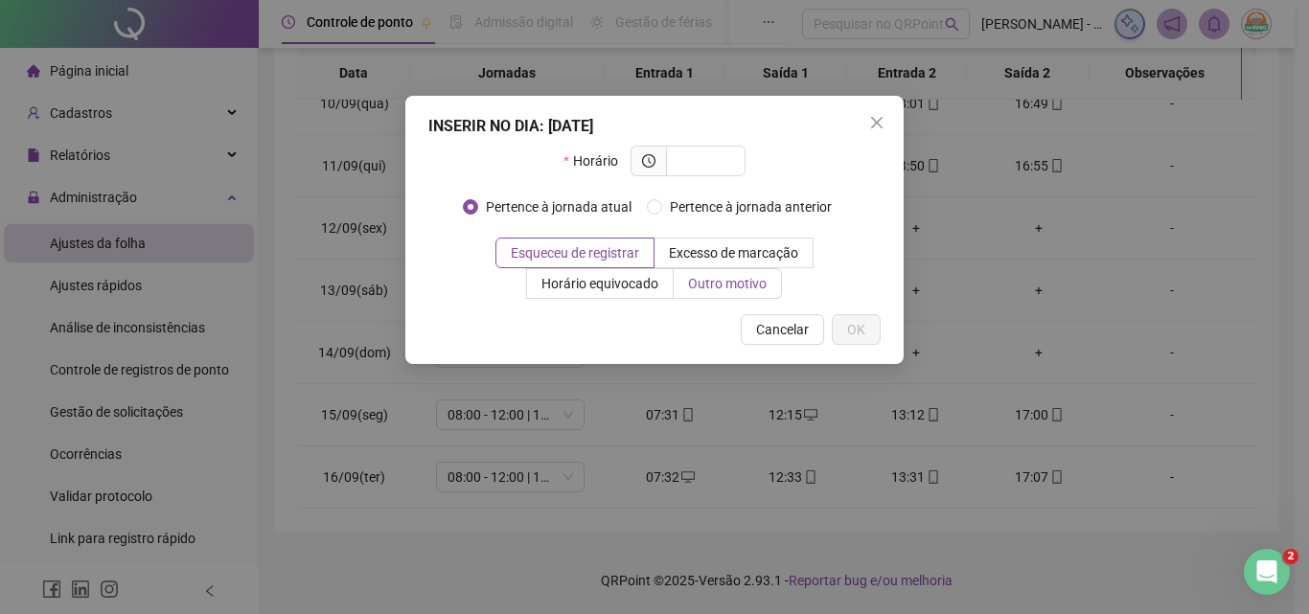
click at [722, 278] on span "Outro motivo" at bounding box center [727, 283] width 79 height 15
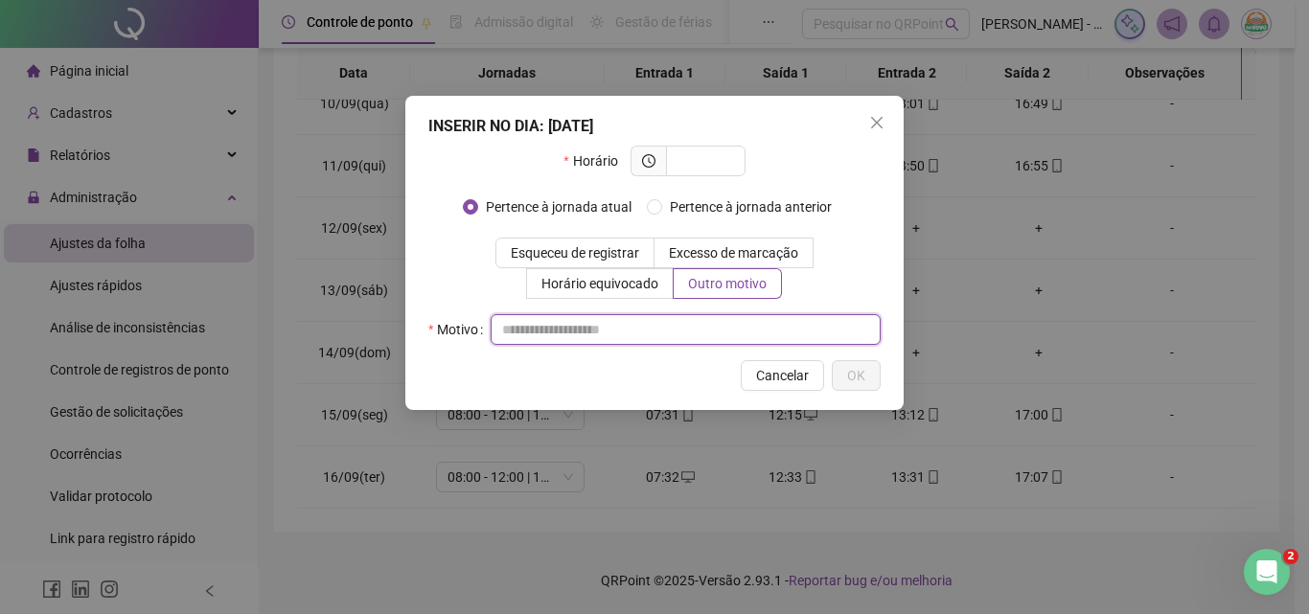
click at [657, 334] on input "text" at bounding box center [686, 329] width 390 height 31
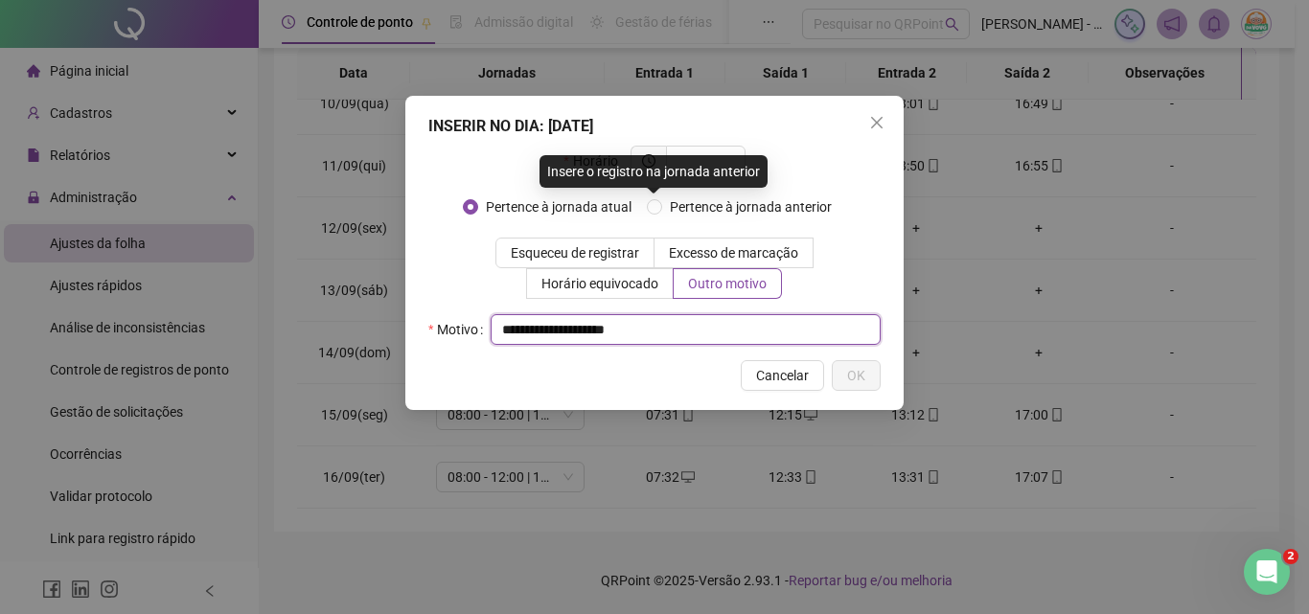
type input "**********"
click at [720, 164] on div "Insere o registro na jornada anterior" at bounding box center [654, 171] width 228 height 33
click at [805, 174] on div "Horário" at bounding box center [654, 169] width 452 height 46
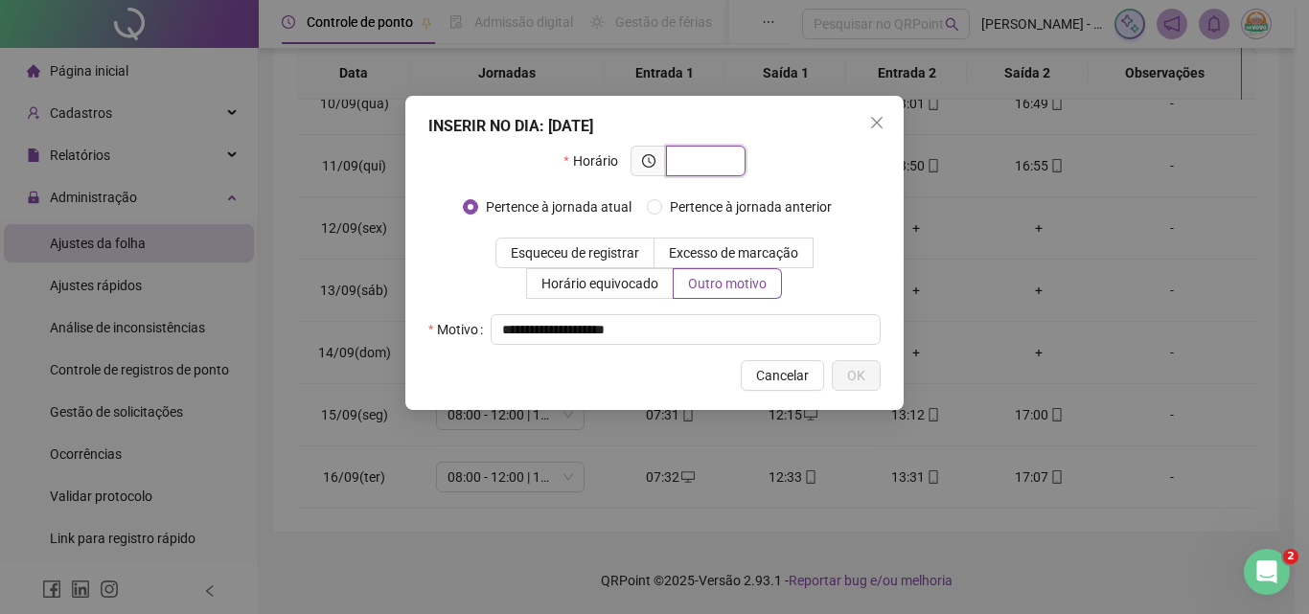
click at [720, 163] on input "text" at bounding box center [704, 160] width 53 height 21
type input "*****"
click at [861, 375] on span "OK" at bounding box center [856, 375] width 18 height 21
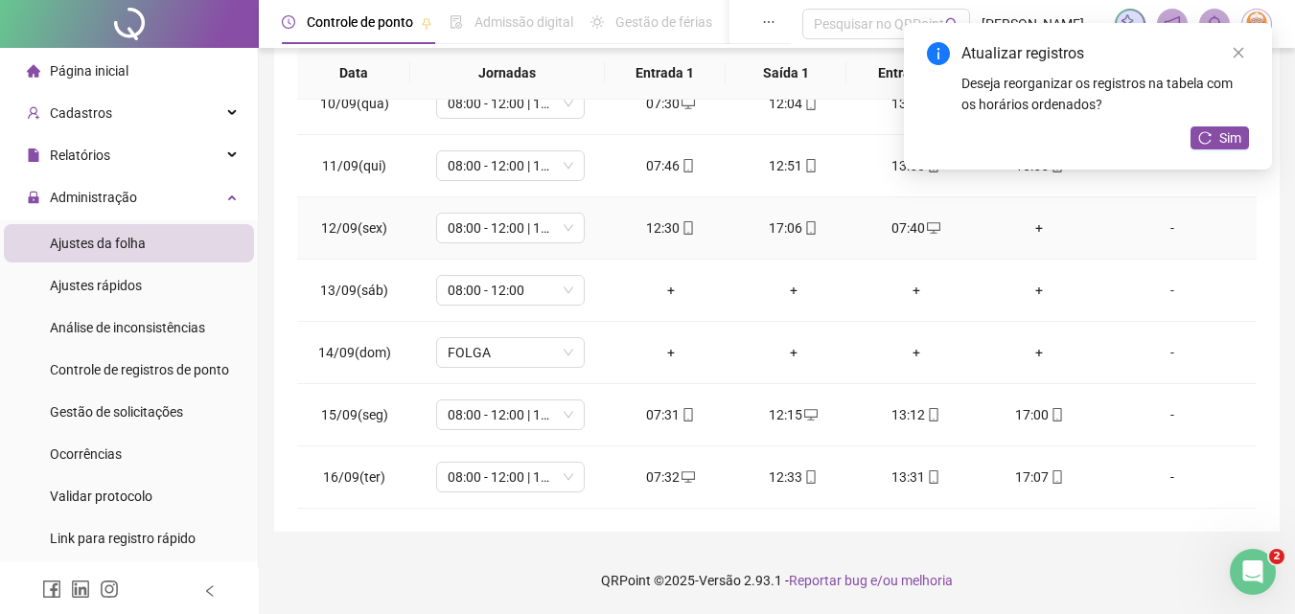
click at [1029, 230] on div "+" at bounding box center [1039, 228] width 92 height 21
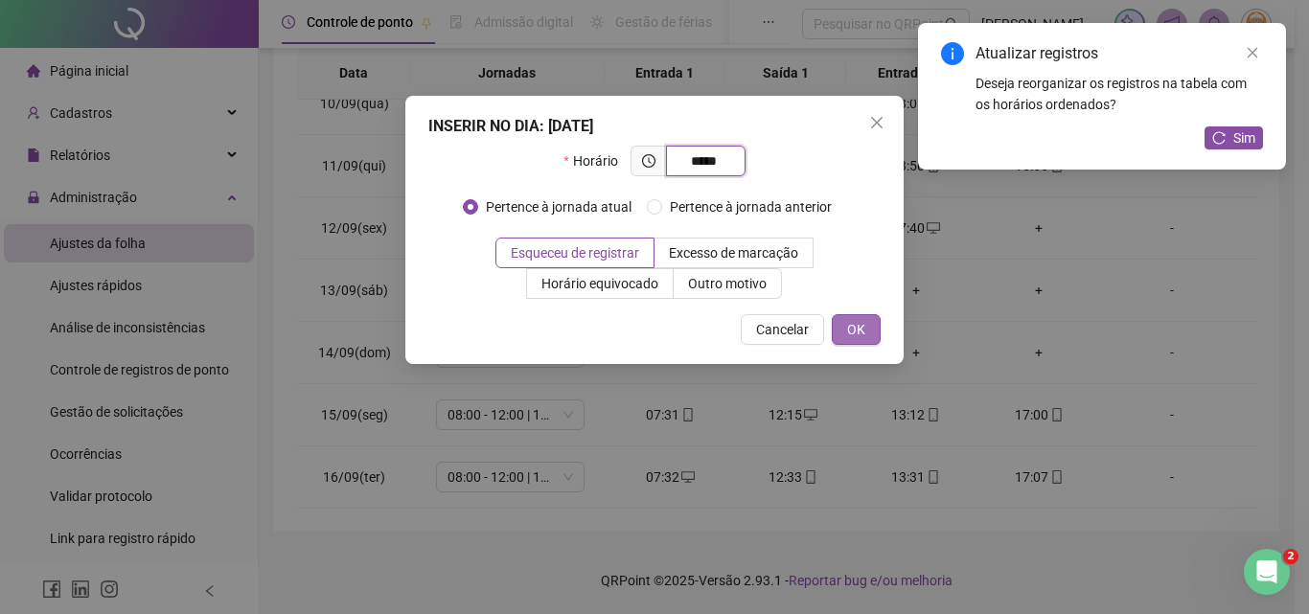
type input "*****"
click at [852, 338] on span "OK" at bounding box center [856, 329] width 18 height 21
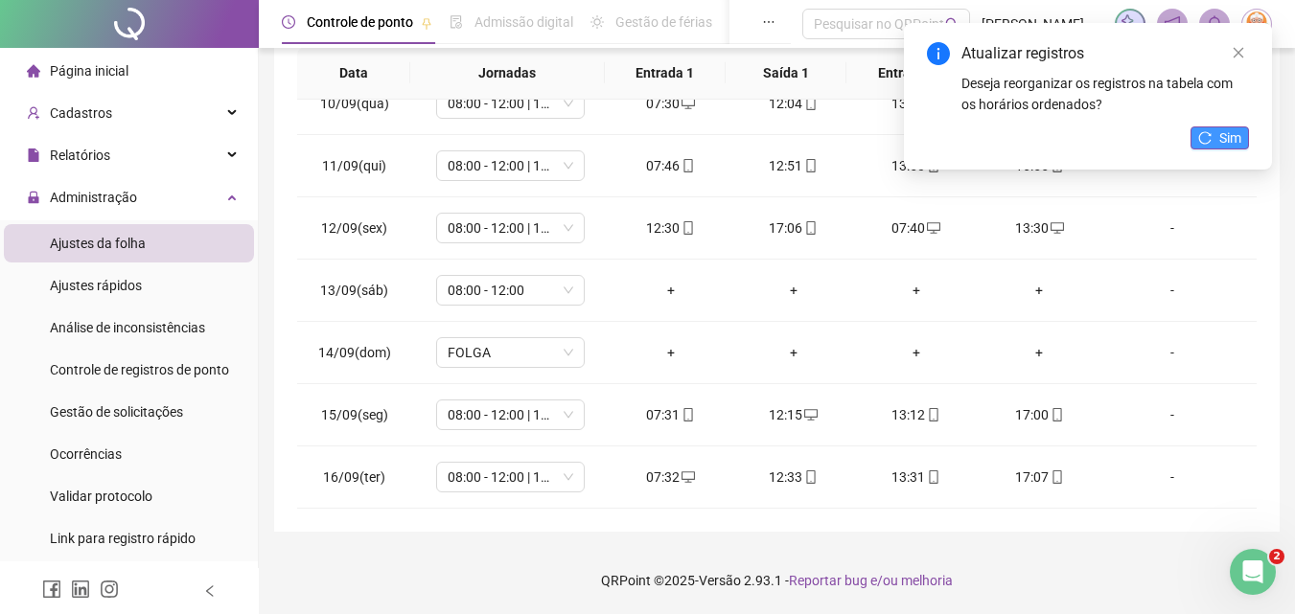
click at [1230, 142] on span "Sim" at bounding box center [1230, 137] width 22 height 21
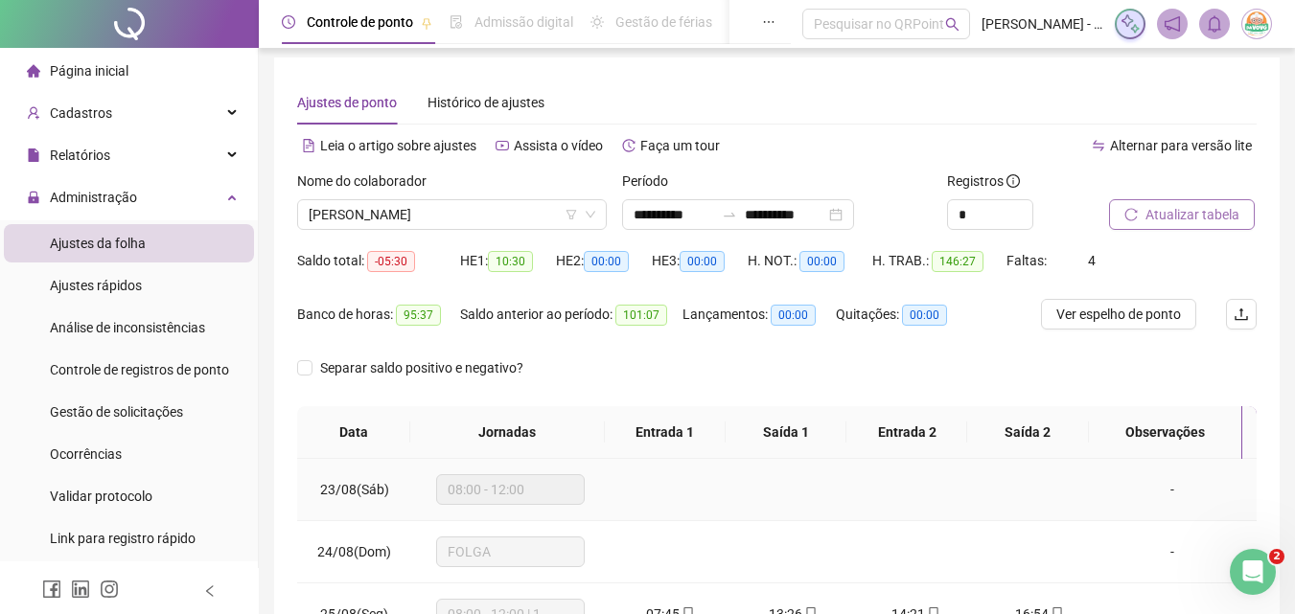
scroll to position [0, 0]
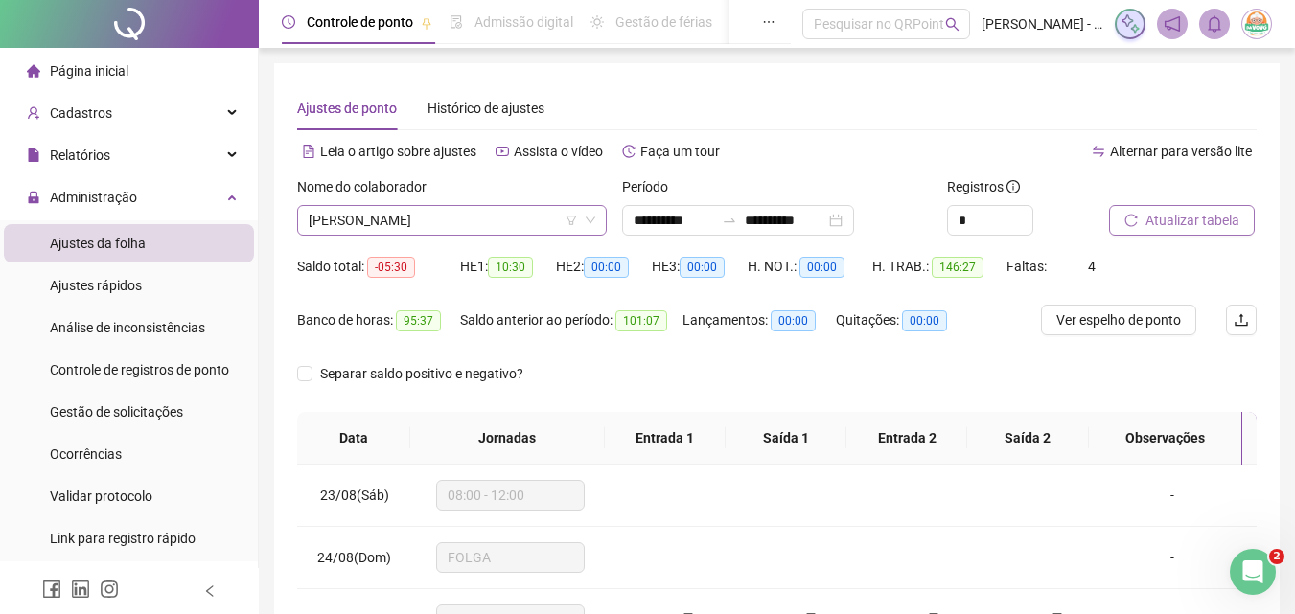
click at [532, 224] on span "[PERSON_NAME]" at bounding box center [452, 220] width 287 height 29
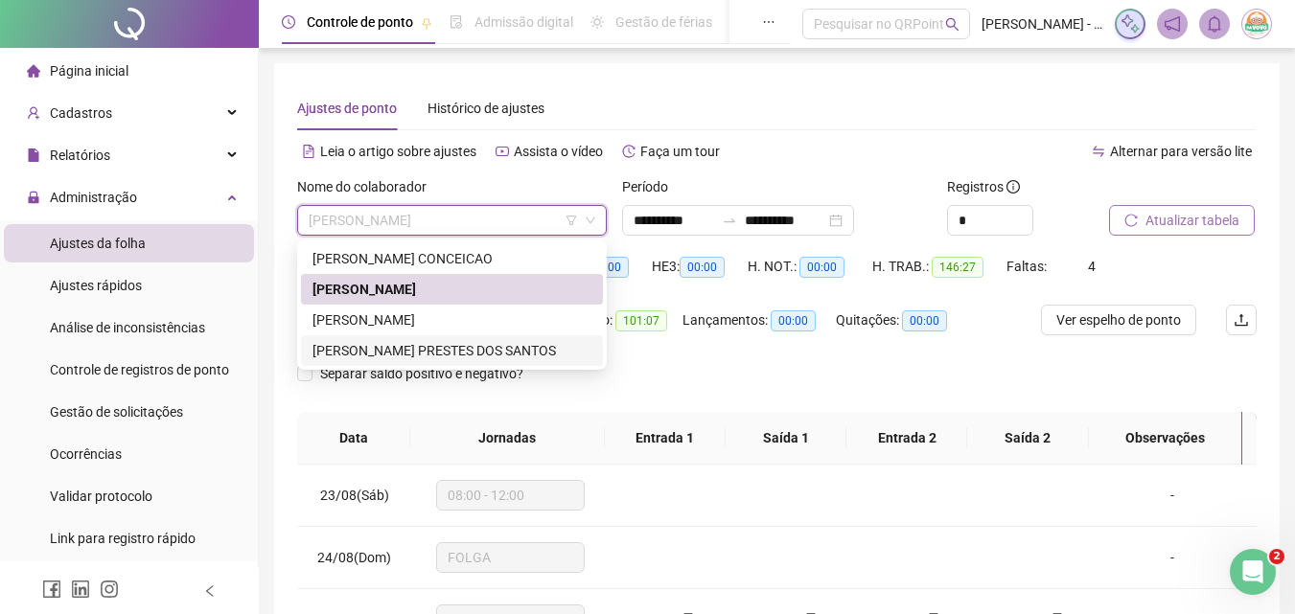
click at [513, 342] on div "[PERSON_NAME] PRESTES DOS SANTOS" at bounding box center [451, 350] width 279 height 21
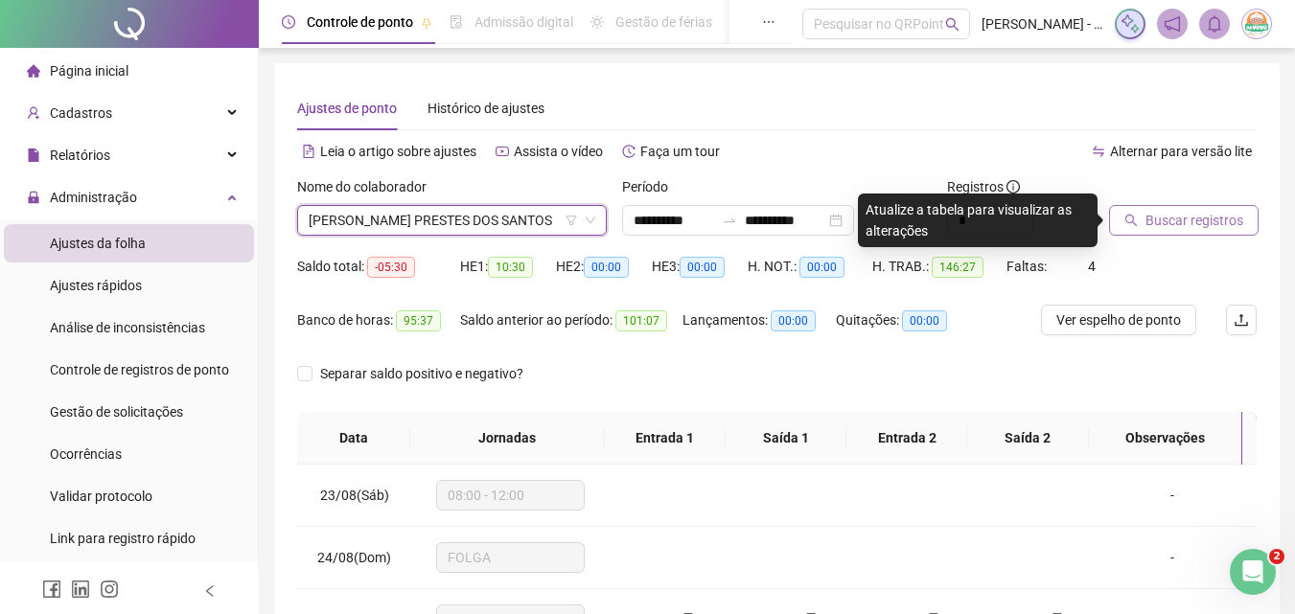
click at [1157, 214] on span "Buscar registros" at bounding box center [1194, 220] width 98 height 21
